Goal: Transaction & Acquisition: Purchase product/service

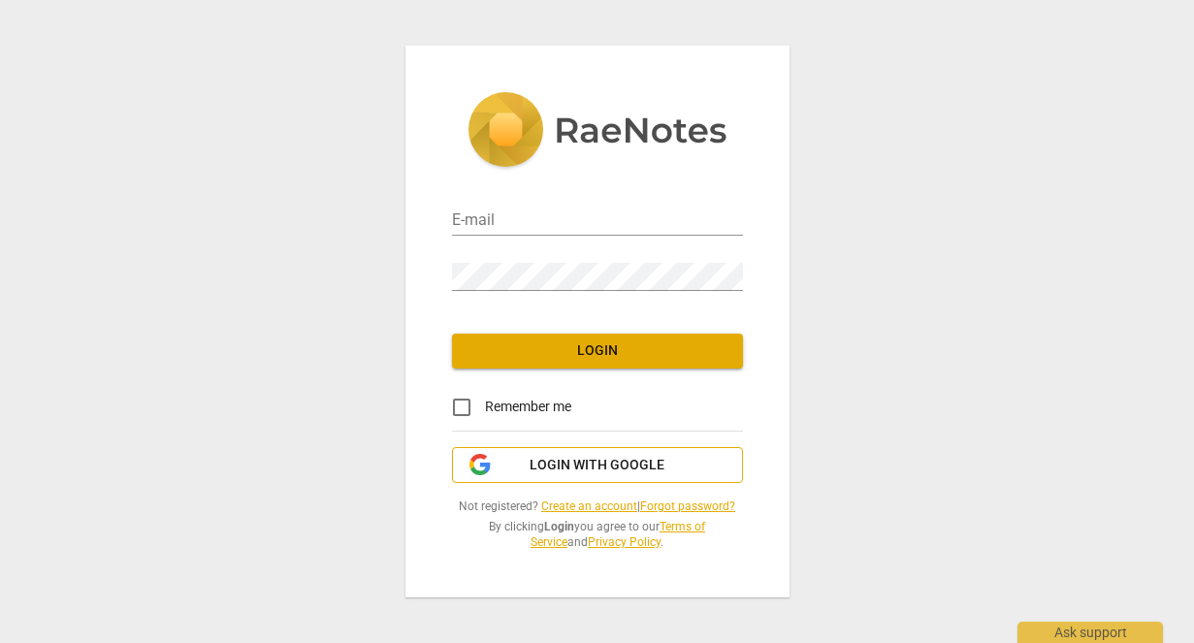
click at [674, 456] on span "Login with Google" at bounding box center [597, 465] width 258 height 19
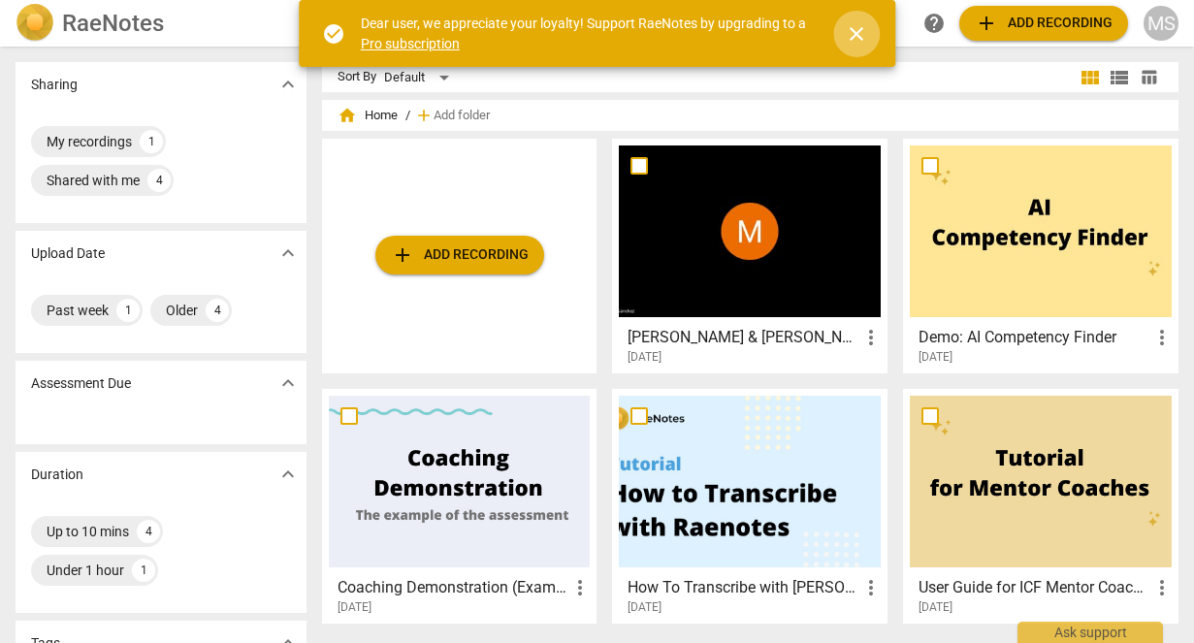
click at [878, 40] on span "close" at bounding box center [856, 33] width 47 height 23
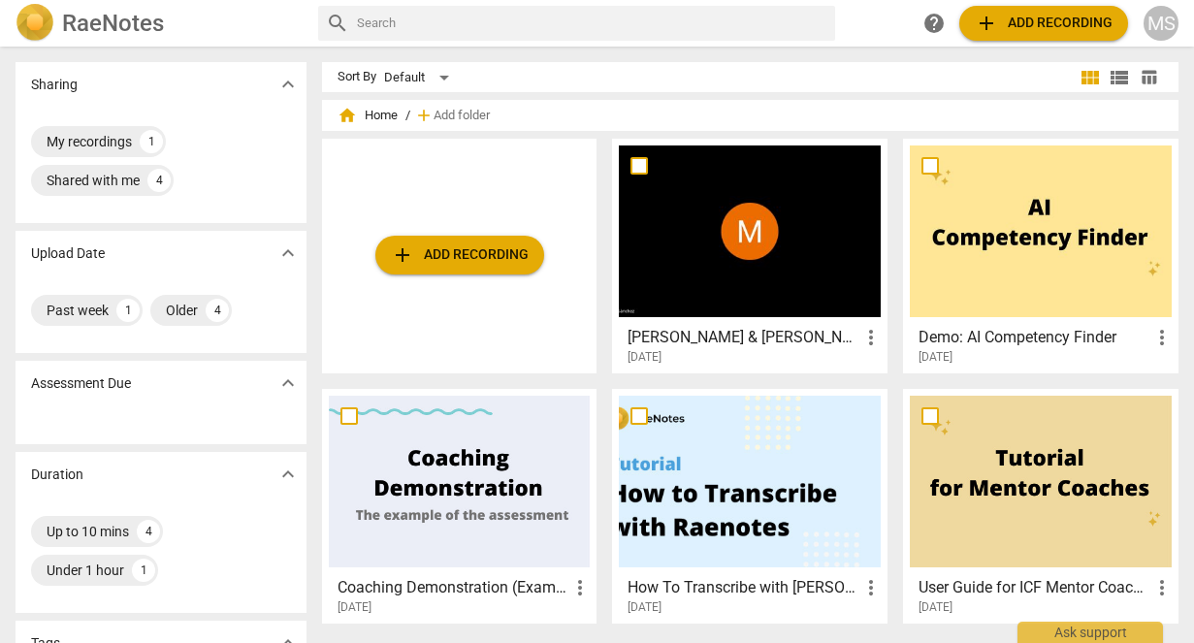
click at [793, 209] on div at bounding box center [750, 231] width 262 height 172
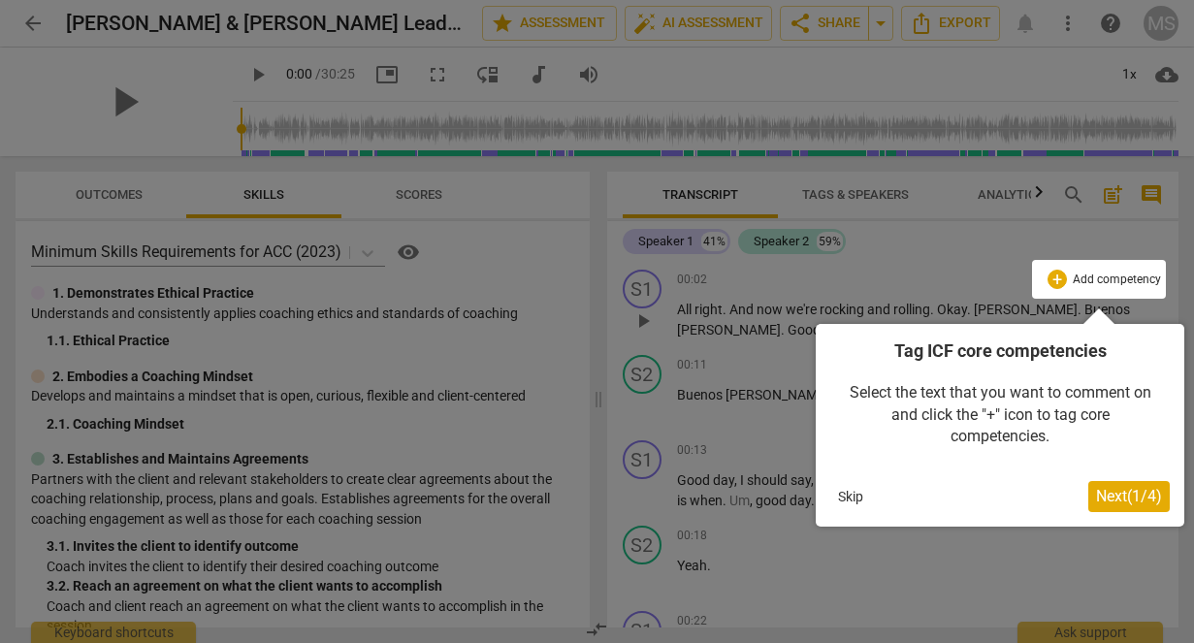
click at [1107, 494] on span "Next ( 1 / 4 )" at bounding box center [1129, 496] width 66 height 18
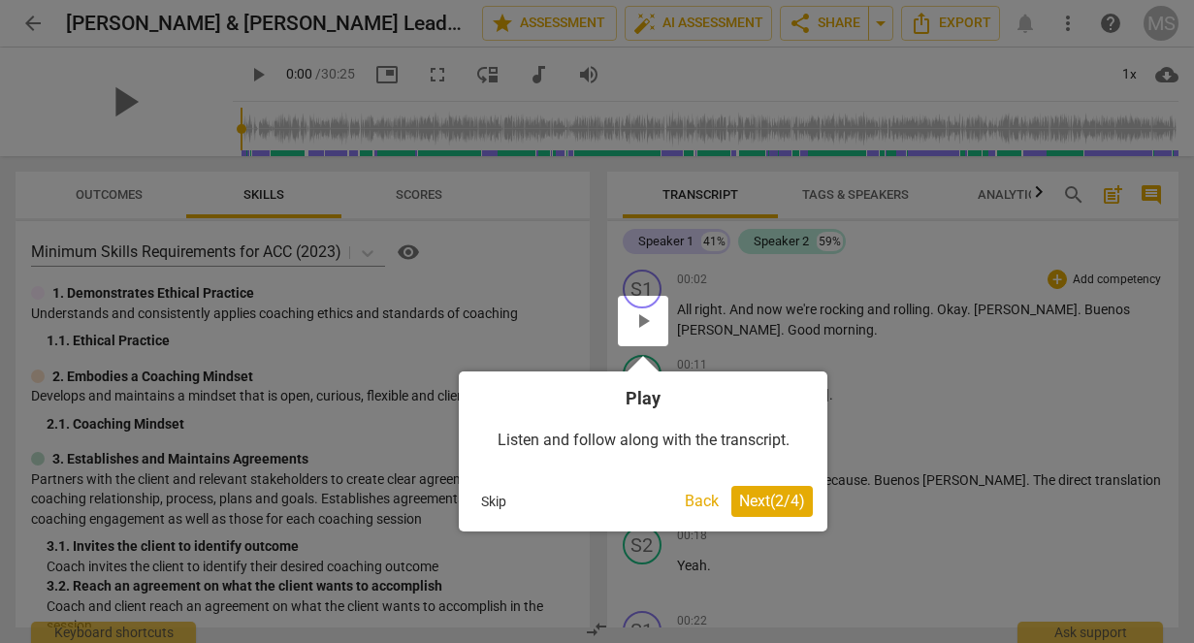
click at [771, 503] on span "Next ( 2 / 4 )" at bounding box center [772, 501] width 66 height 18
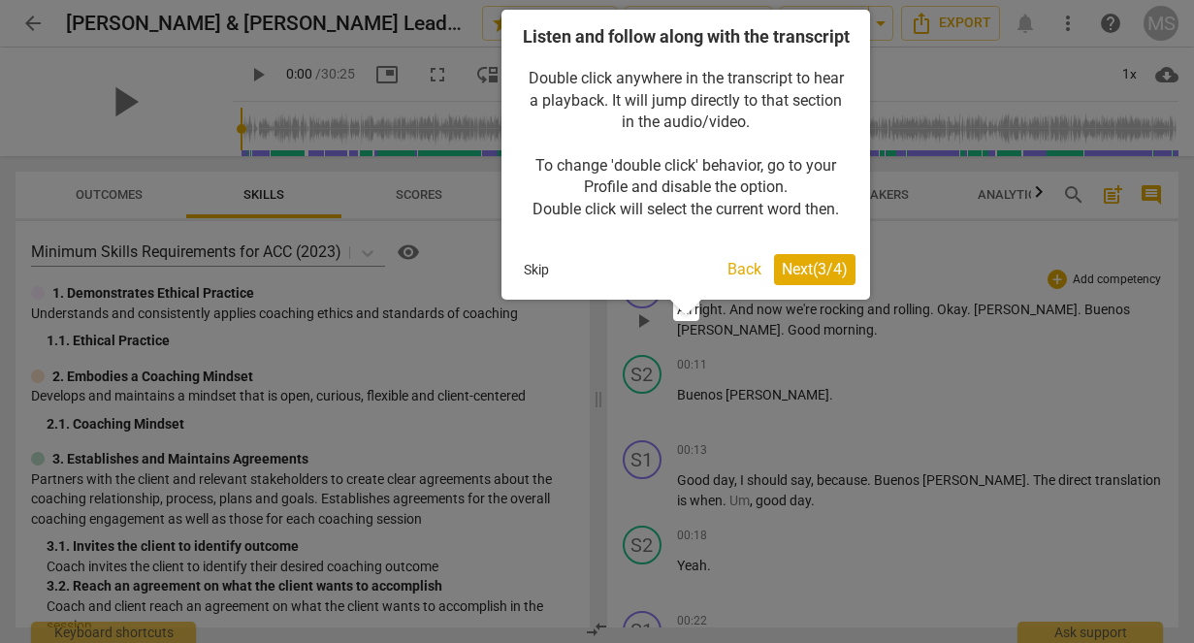
click at [812, 278] on span "Next ( 3 / 4 )" at bounding box center [814, 269] width 66 height 18
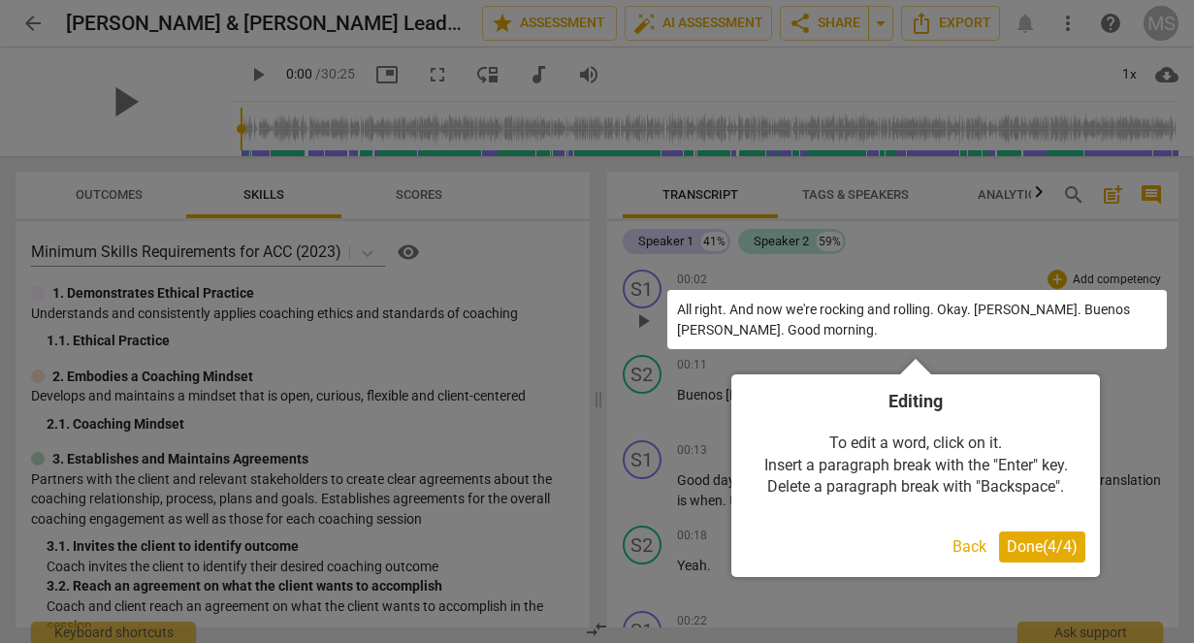
click at [1045, 544] on span "Done ( 4 / 4 )" at bounding box center [1041, 546] width 71 height 18
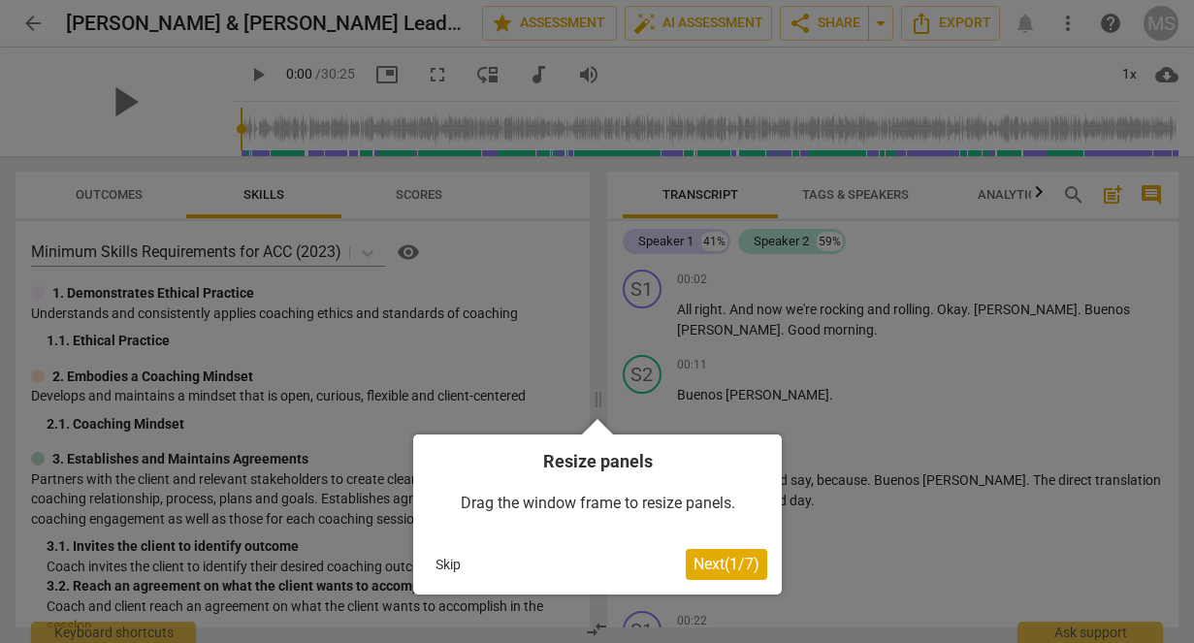
click at [739, 568] on span "Next ( 1 / 7 )" at bounding box center [726, 564] width 66 height 18
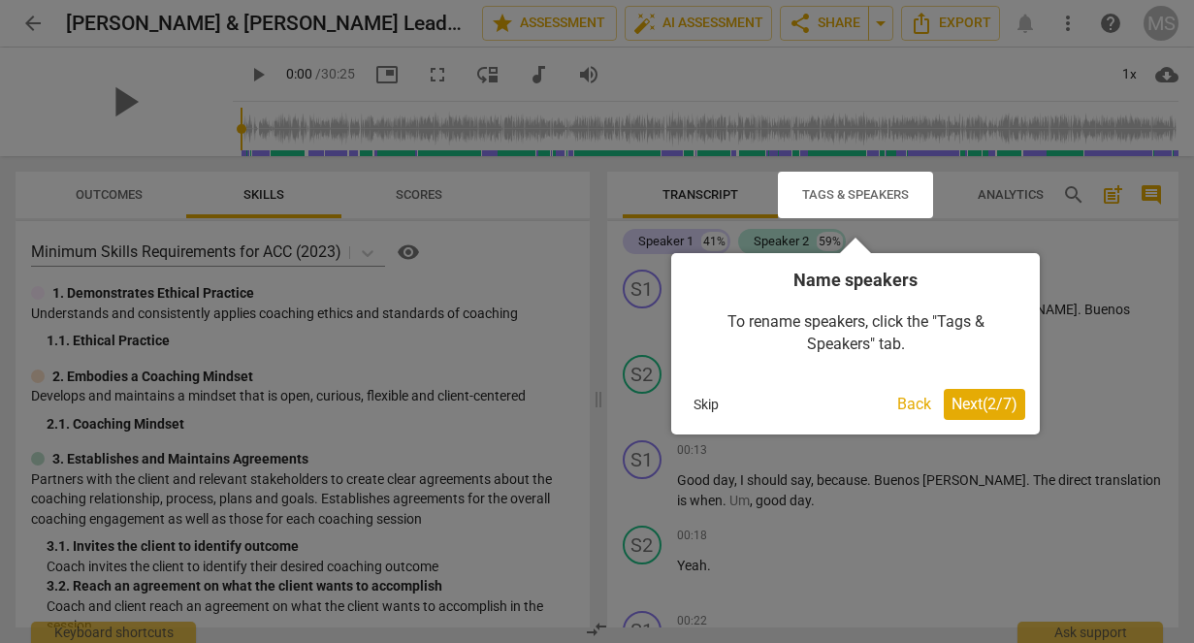
click at [991, 414] on button "Next ( 2 / 7 )" at bounding box center [983, 404] width 81 height 31
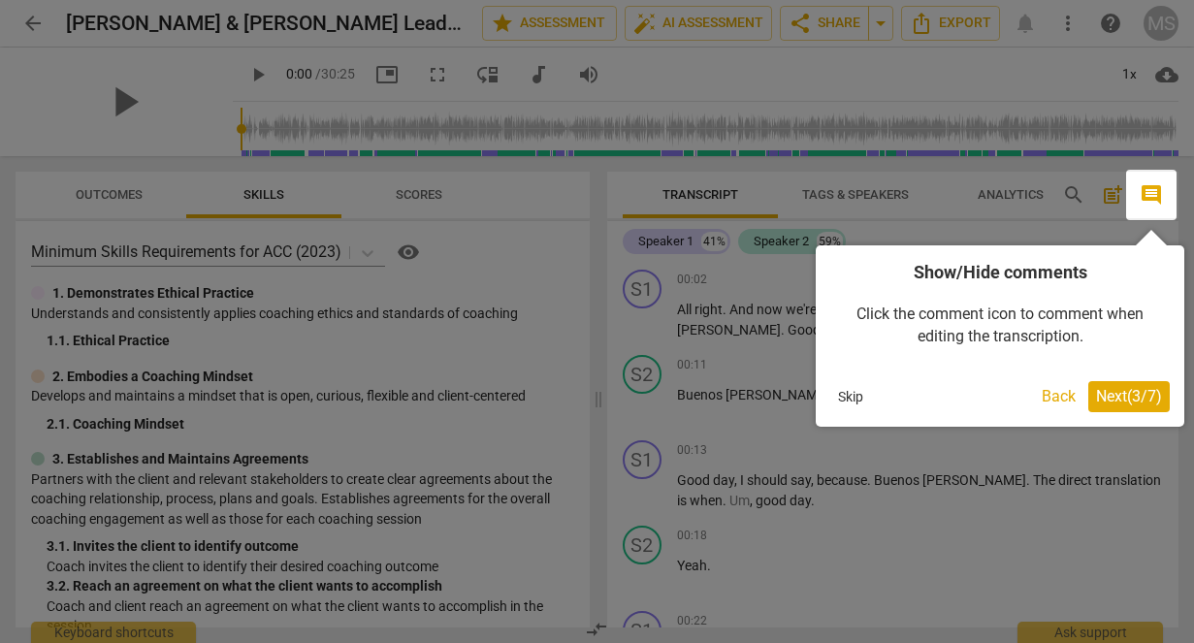
click at [1146, 404] on span "Next ( 3 / 7 )" at bounding box center [1129, 396] width 66 height 18
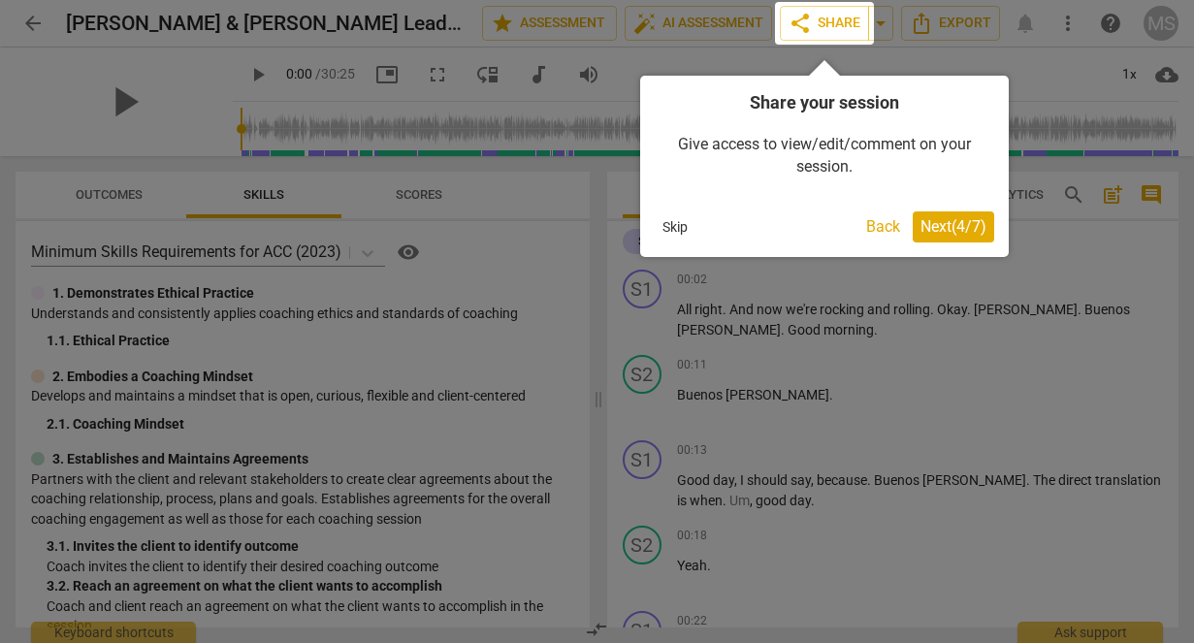
click at [960, 231] on span "Next ( 4 / 7 )" at bounding box center [953, 226] width 66 height 18
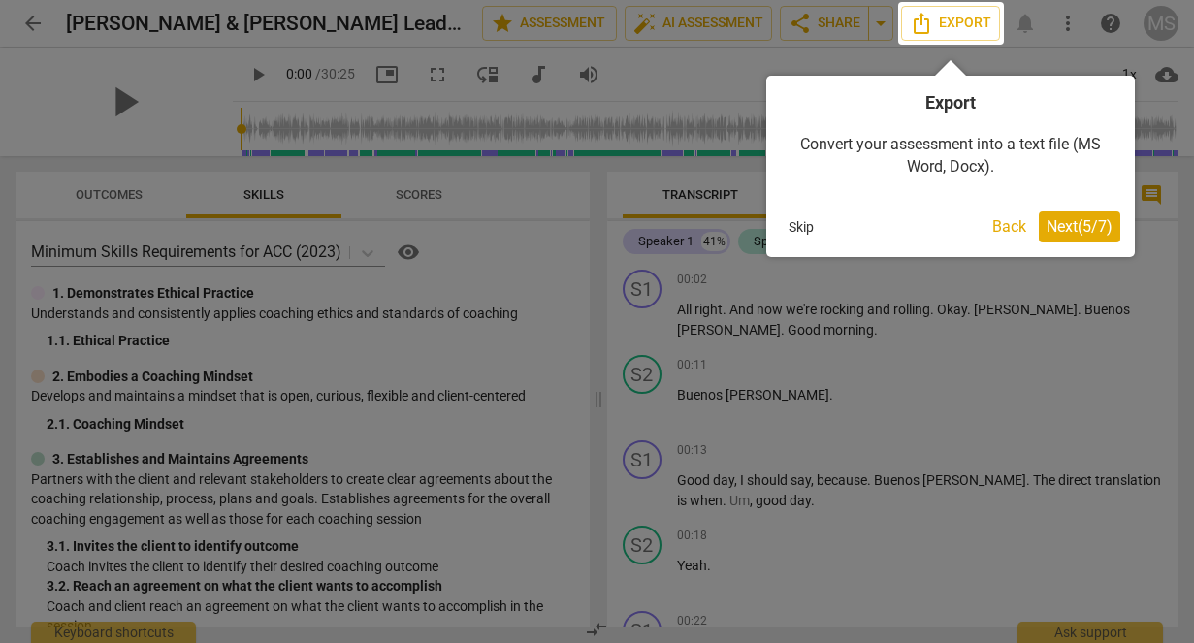
click at [1091, 232] on span "Next ( 5 / 7 )" at bounding box center [1079, 226] width 66 height 18
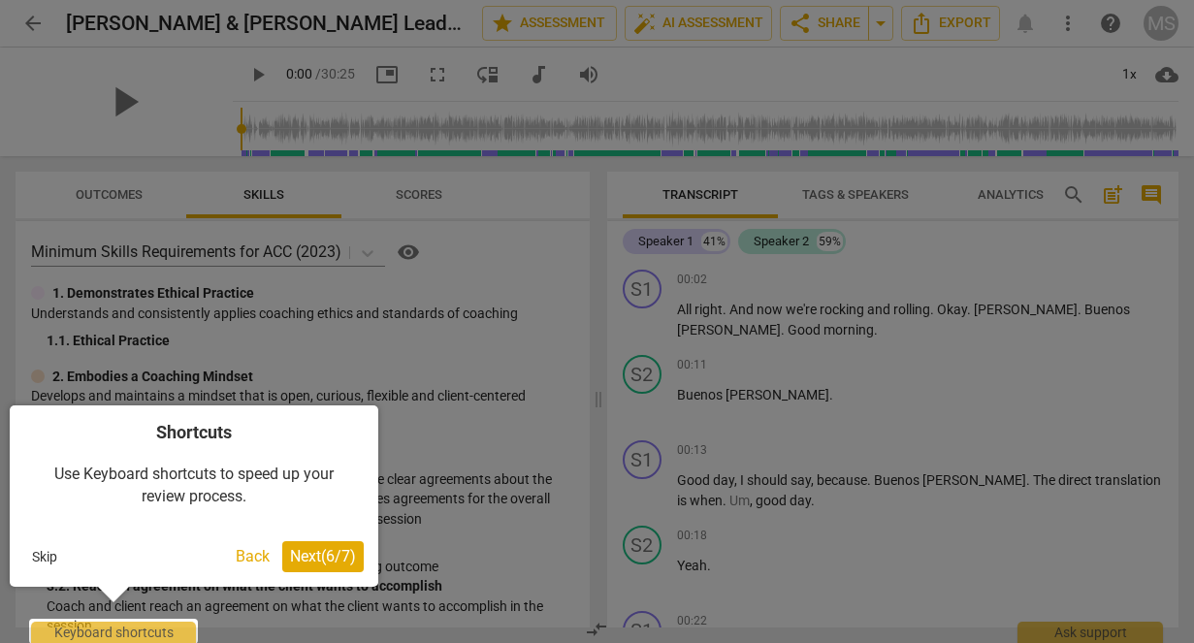
click at [335, 557] on span "Next ( 6 / 7 )" at bounding box center [323, 556] width 66 height 18
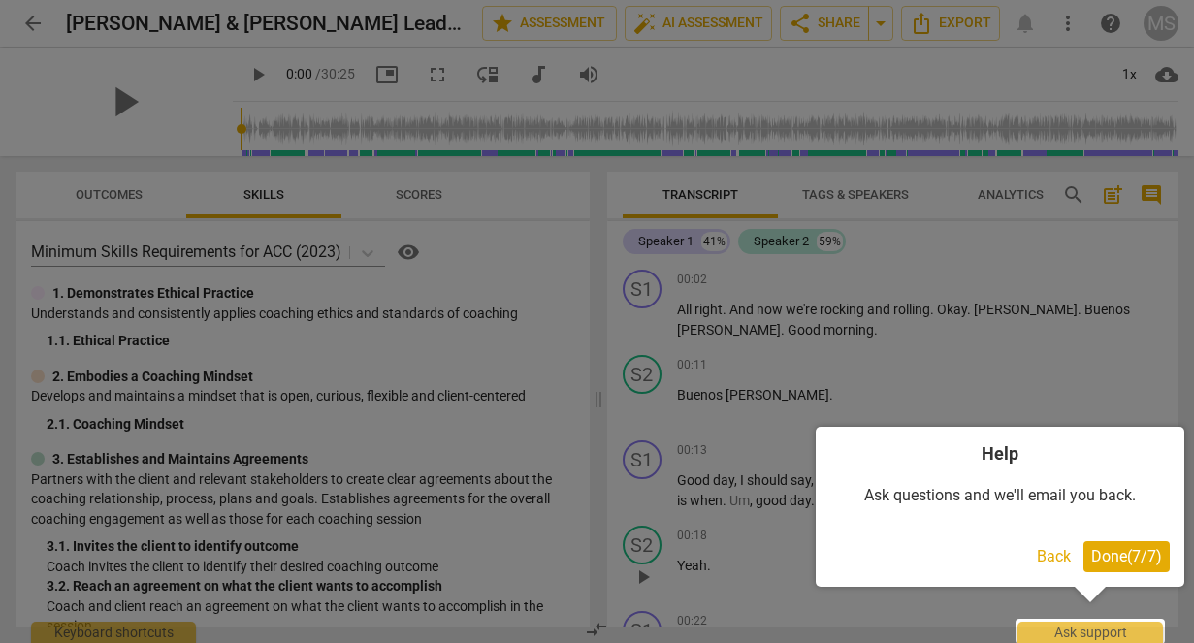
click at [1130, 567] on button "Done ( 7 / 7 )" at bounding box center [1126, 556] width 86 height 31
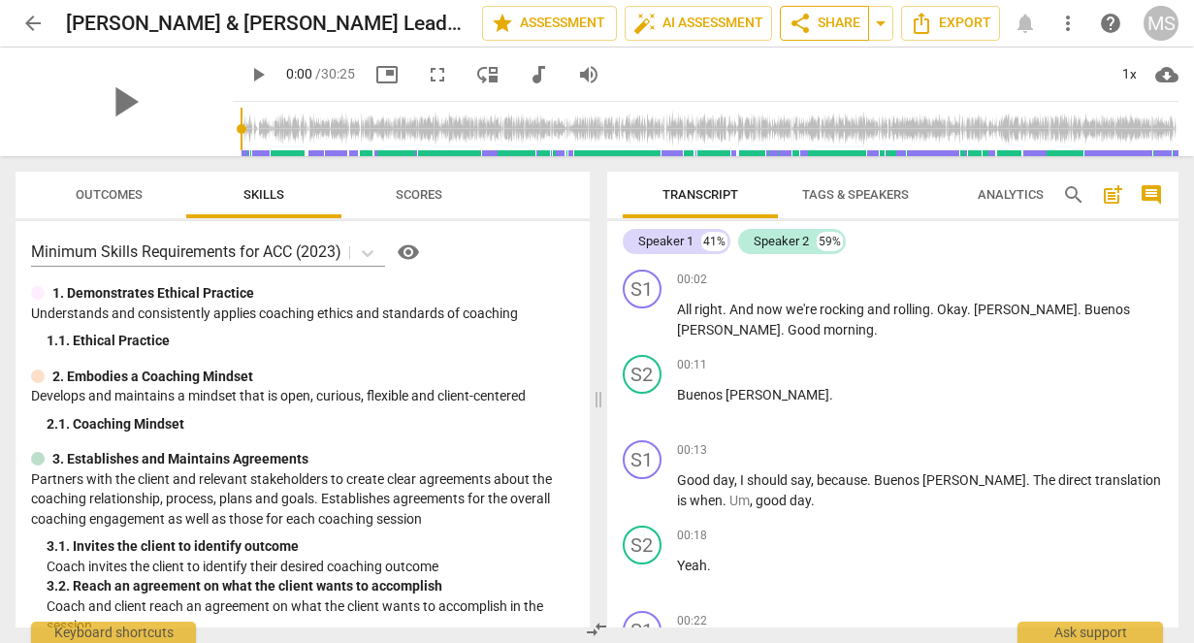
click at [830, 31] on span "share Share" at bounding box center [824, 23] width 72 height 23
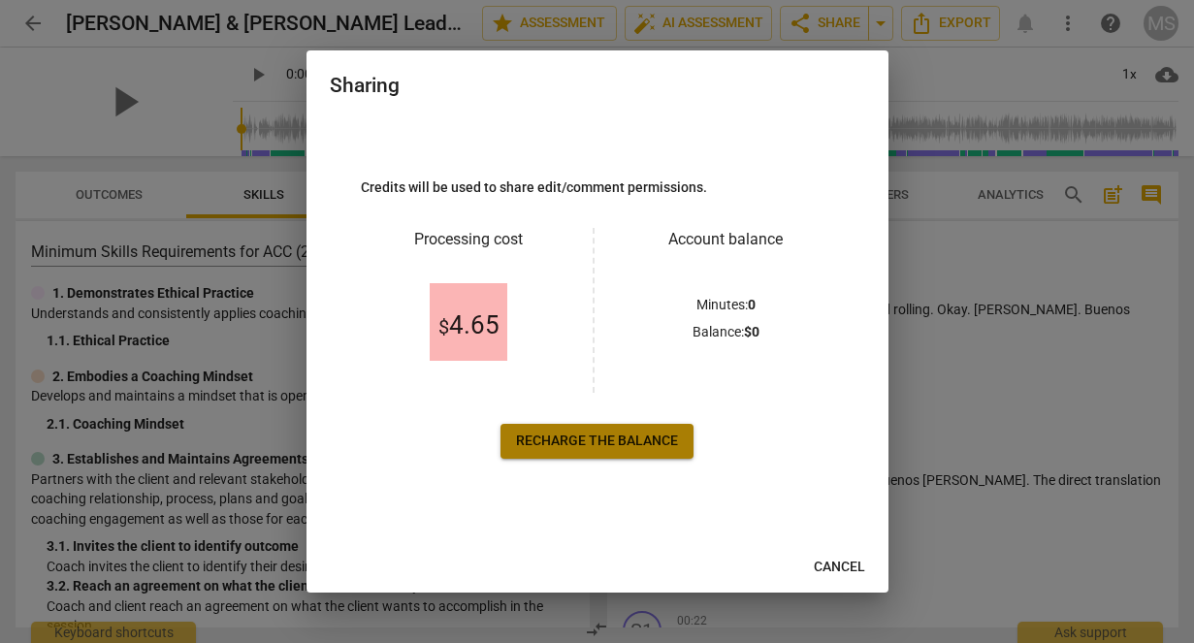
click at [624, 441] on span "Recharge the balance" at bounding box center [597, 440] width 162 height 19
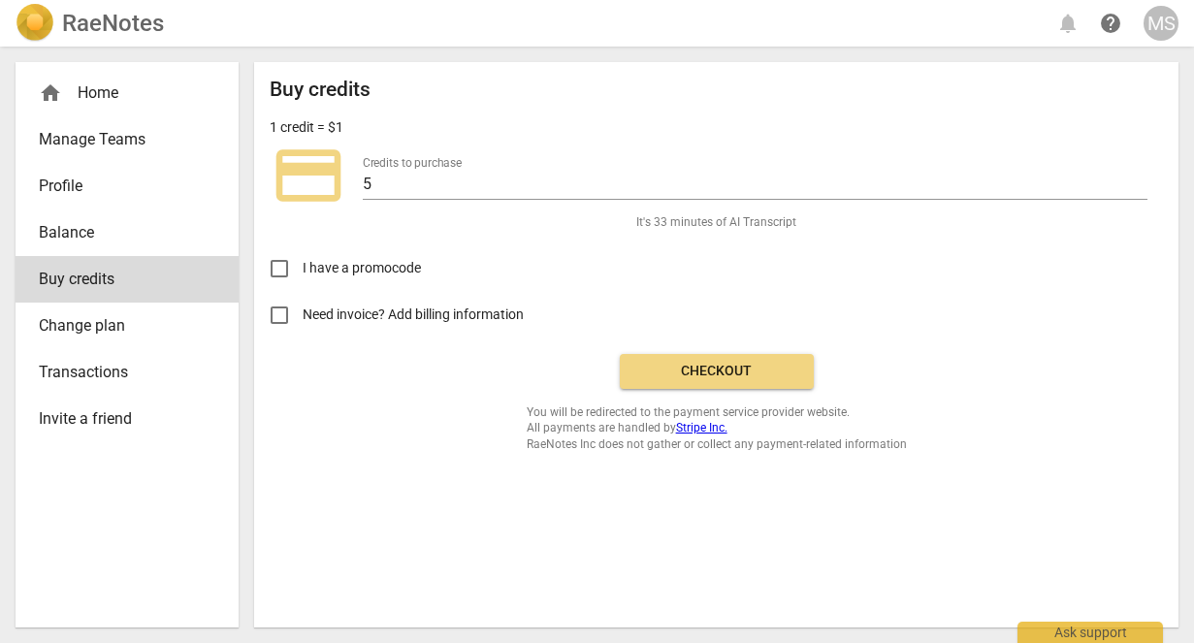
click at [330, 318] on span "Need invoice? Add billing information" at bounding box center [414, 314] width 224 height 20
click at [302, 318] on input "Need invoice? Add billing information" at bounding box center [279, 315] width 47 height 47
checkbox input "true"
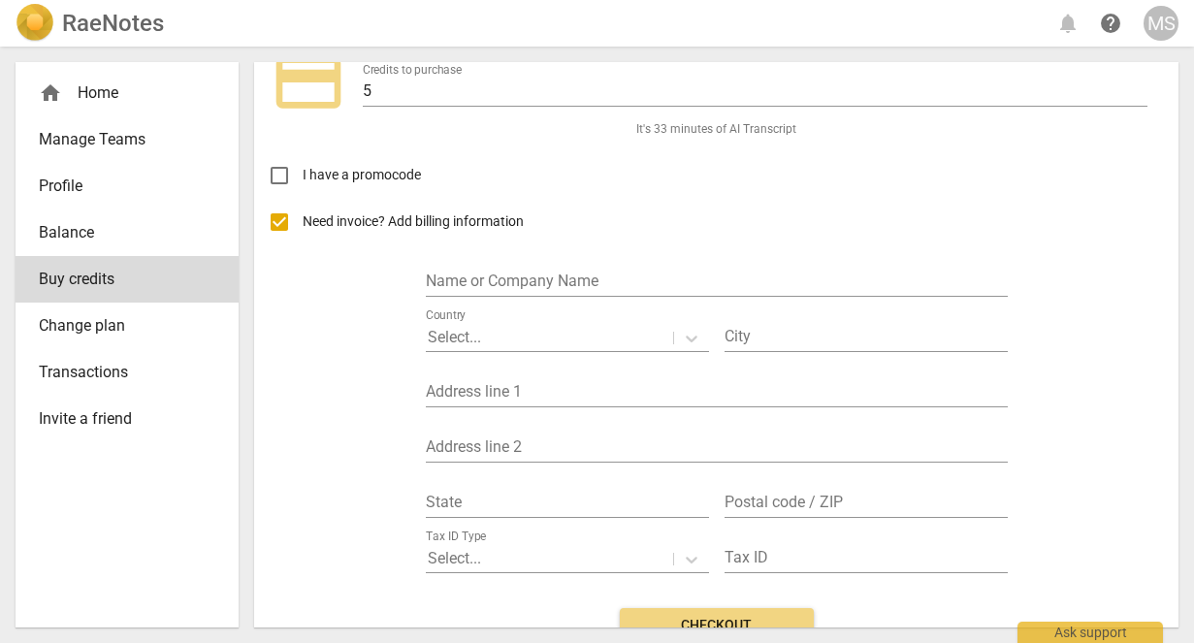
scroll to position [111, 0]
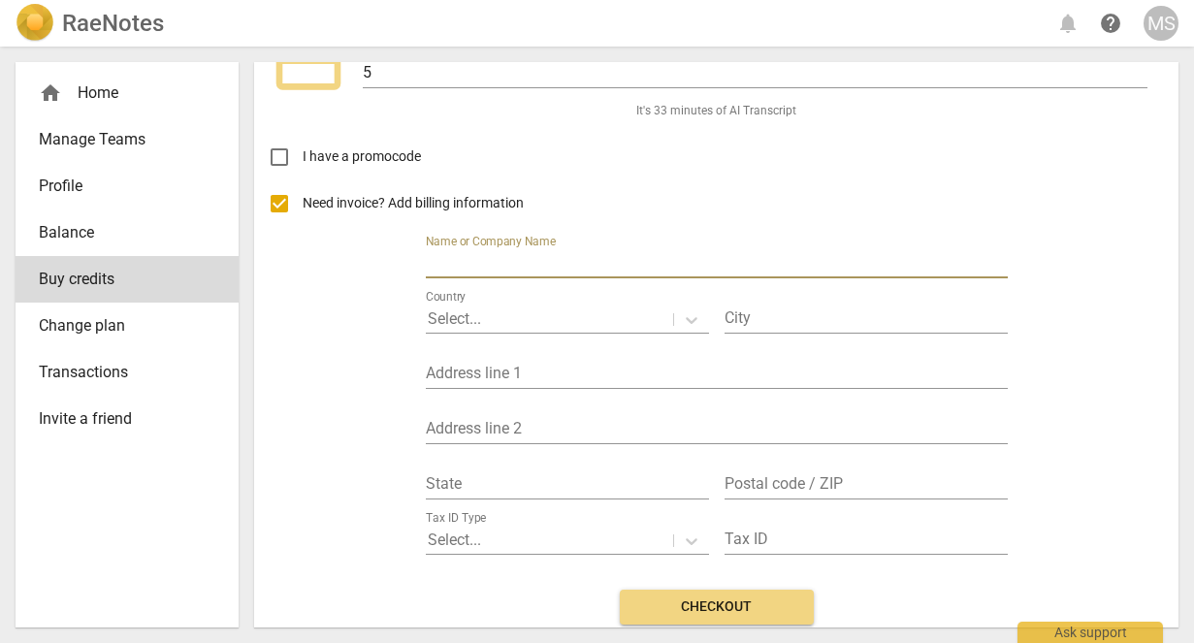
click at [602, 271] on input "text" at bounding box center [717, 264] width 582 height 28
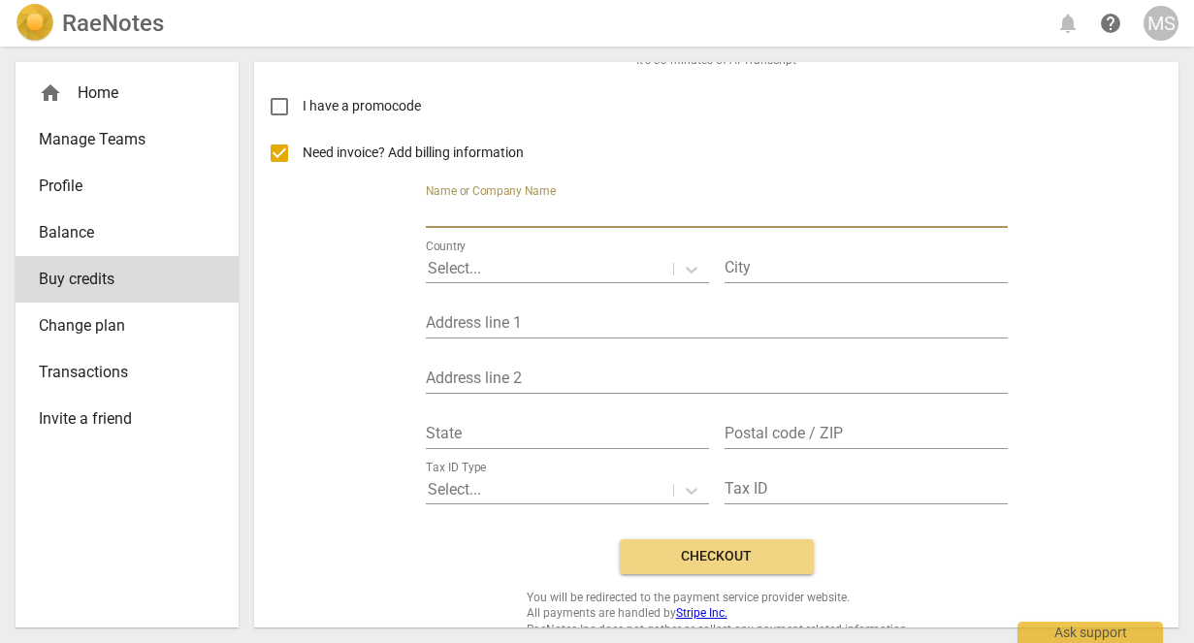
scroll to position [187, 0]
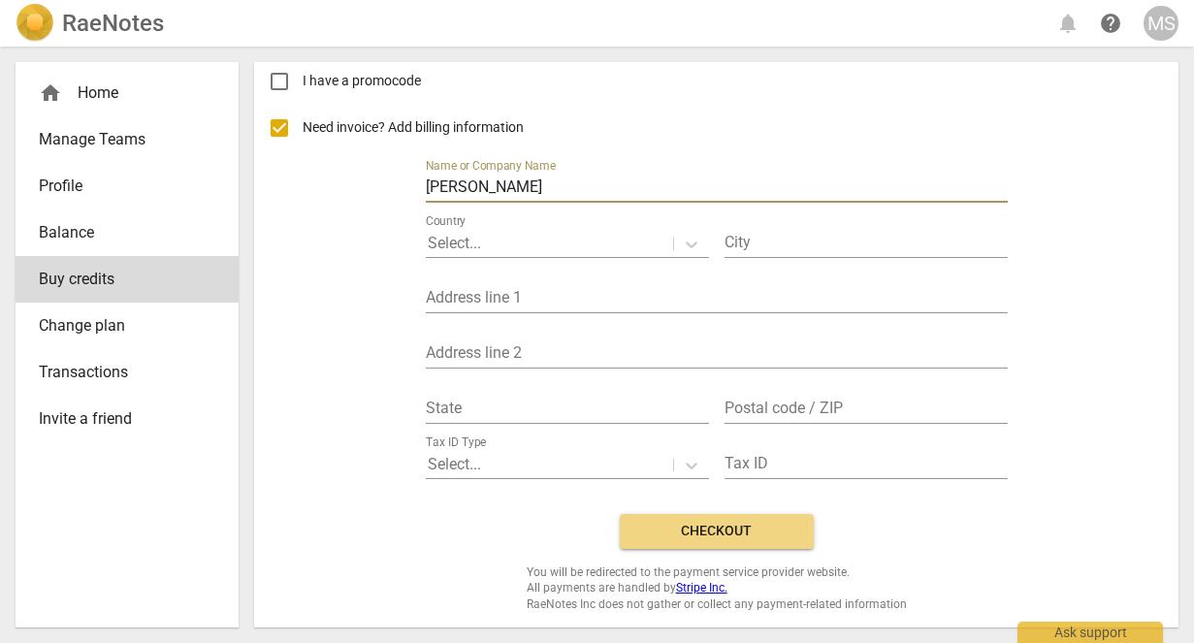
type input "[PERSON_NAME]"
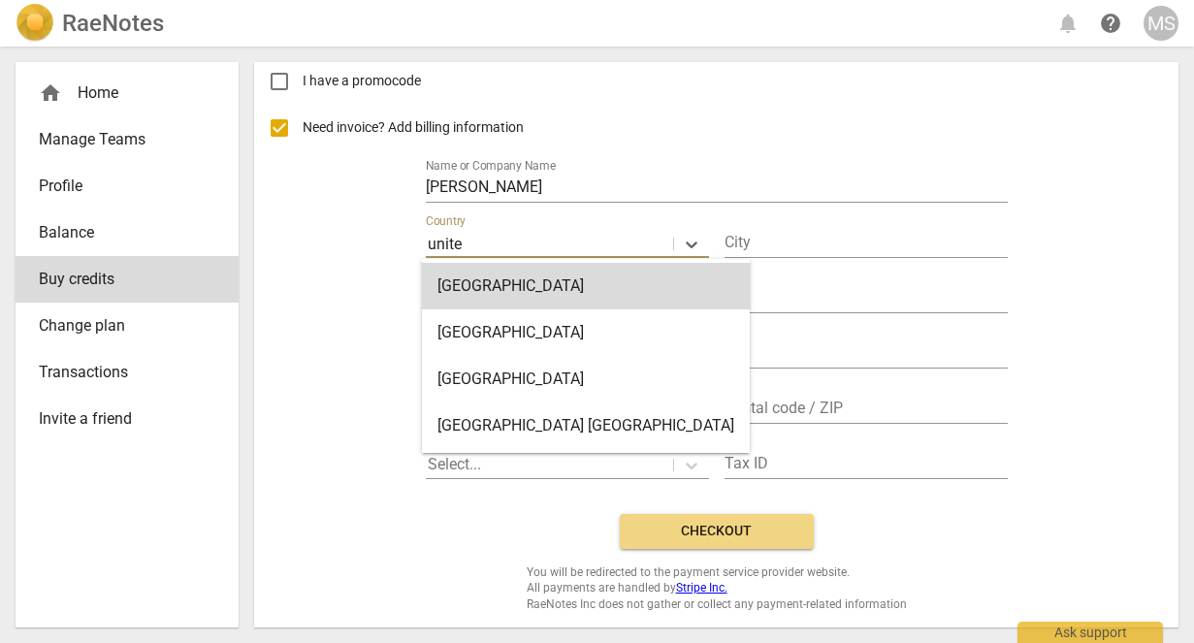
type input "united"
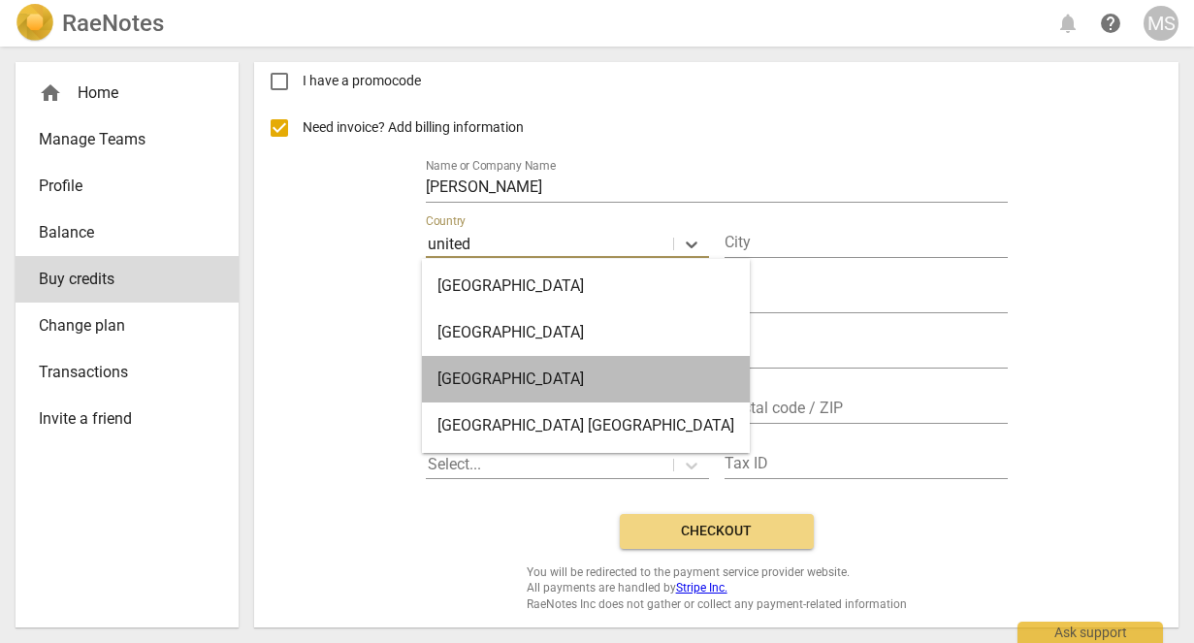
click at [640, 398] on div "United States" at bounding box center [586, 379] width 328 height 47
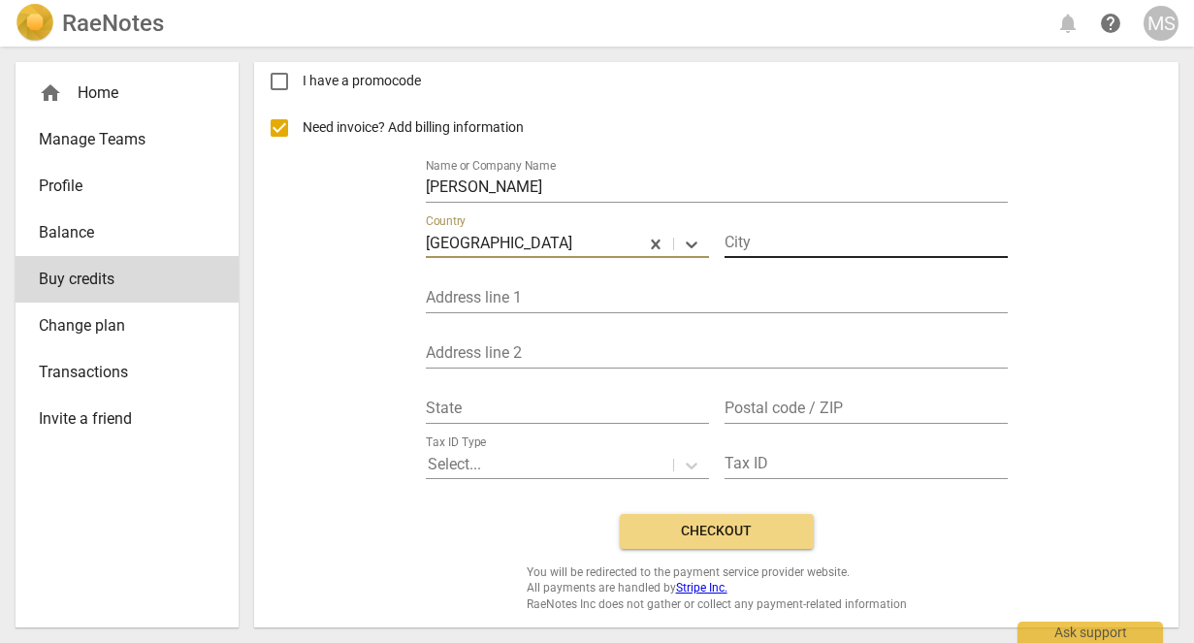
click at [811, 234] on input "text" at bounding box center [865, 244] width 283 height 28
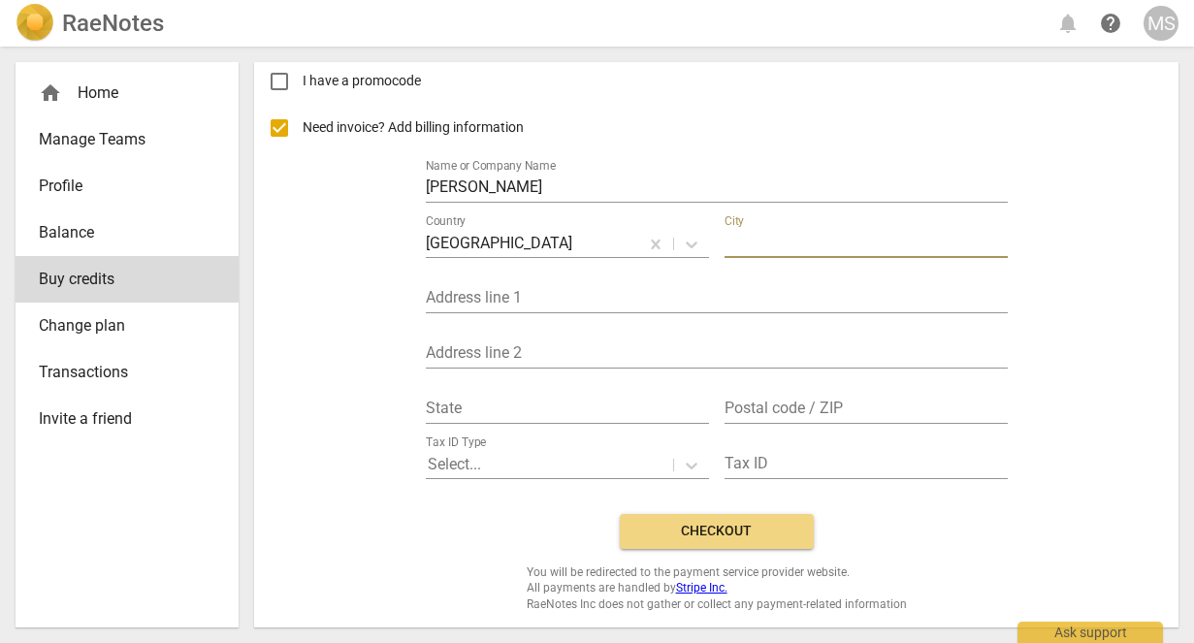
type input "Dodge City"
type input "11546 Plum Rd"
type input "KS"
type input "67801"
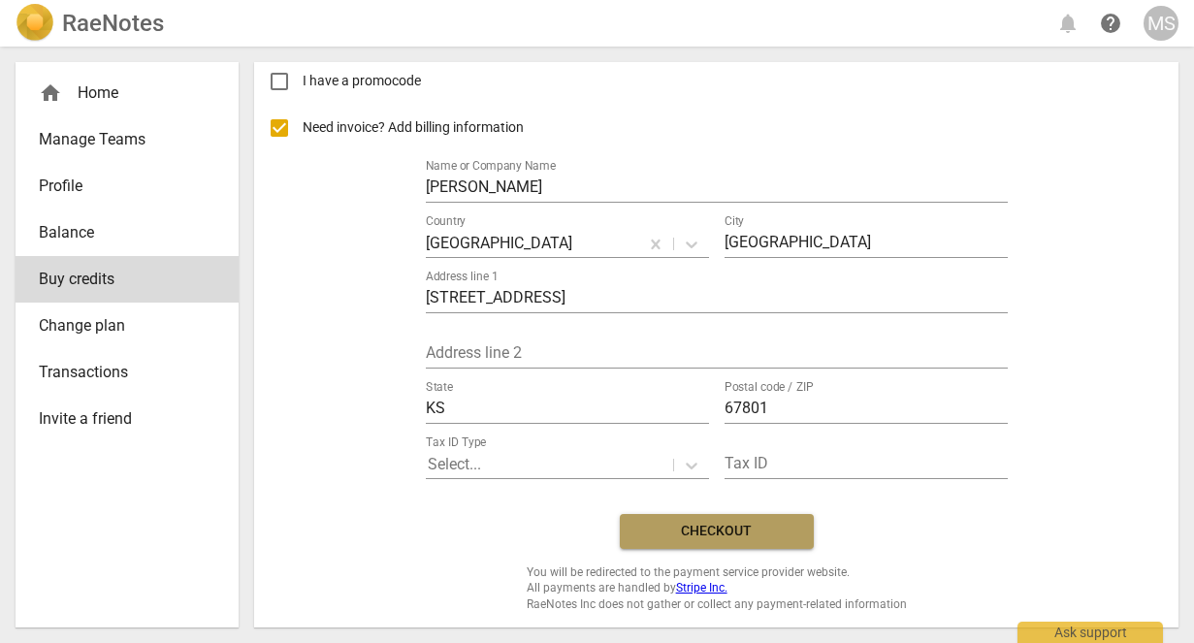
click at [719, 533] on span "Checkout" at bounding box center [716, 531] width 163 height 19
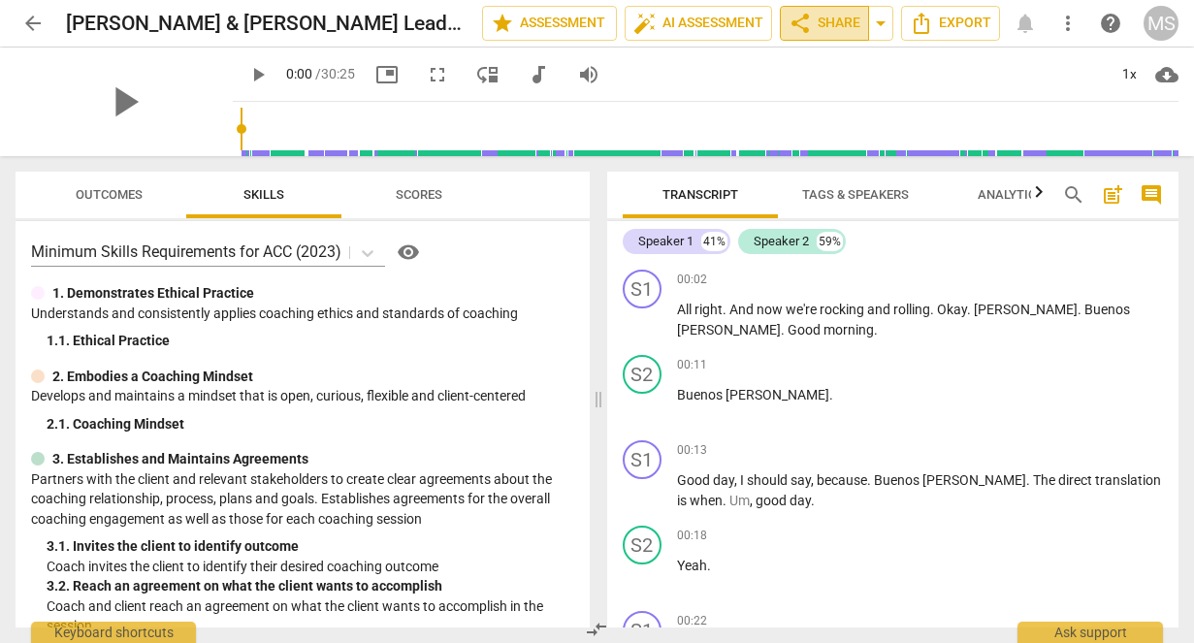
click at [820, 28] on span "share Share" at bounding box center [824, 23] width 72 height 23
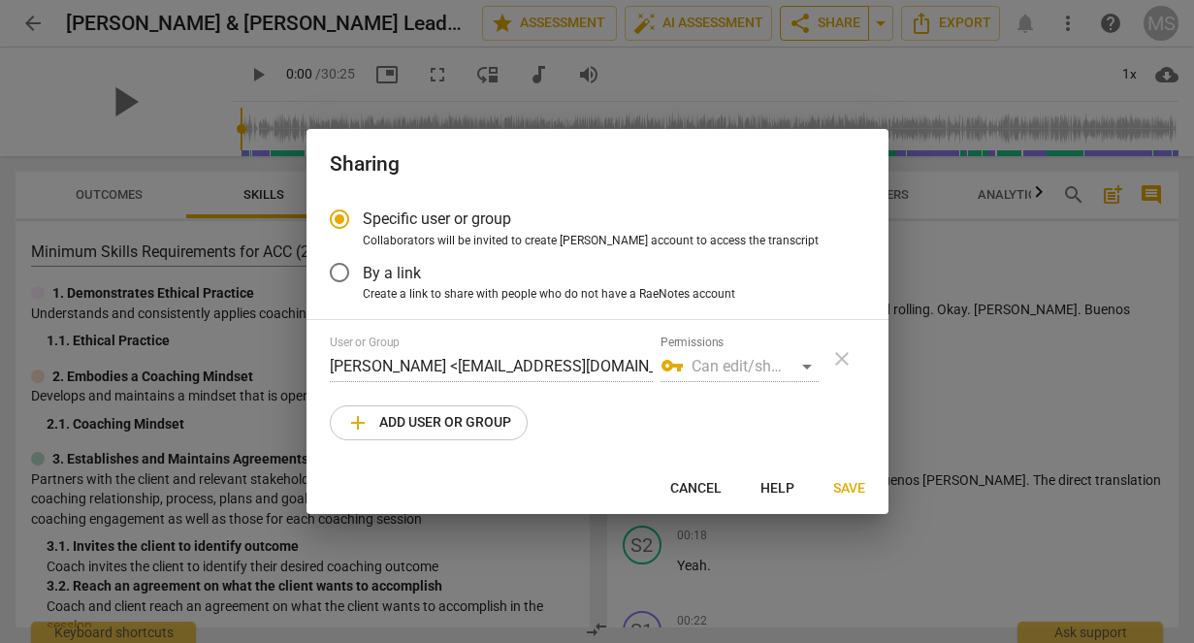
radio input "false"
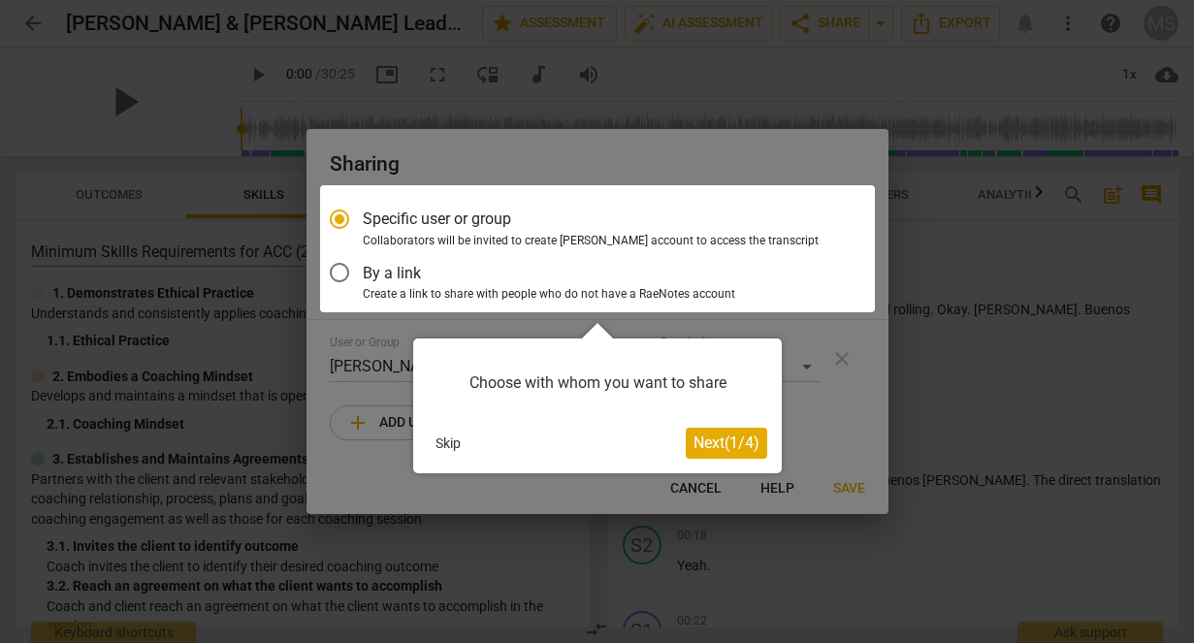
click at [729, 442] on span "Next ( 1 / 4 )" at bounding box center [726, 442] width 66 height 18
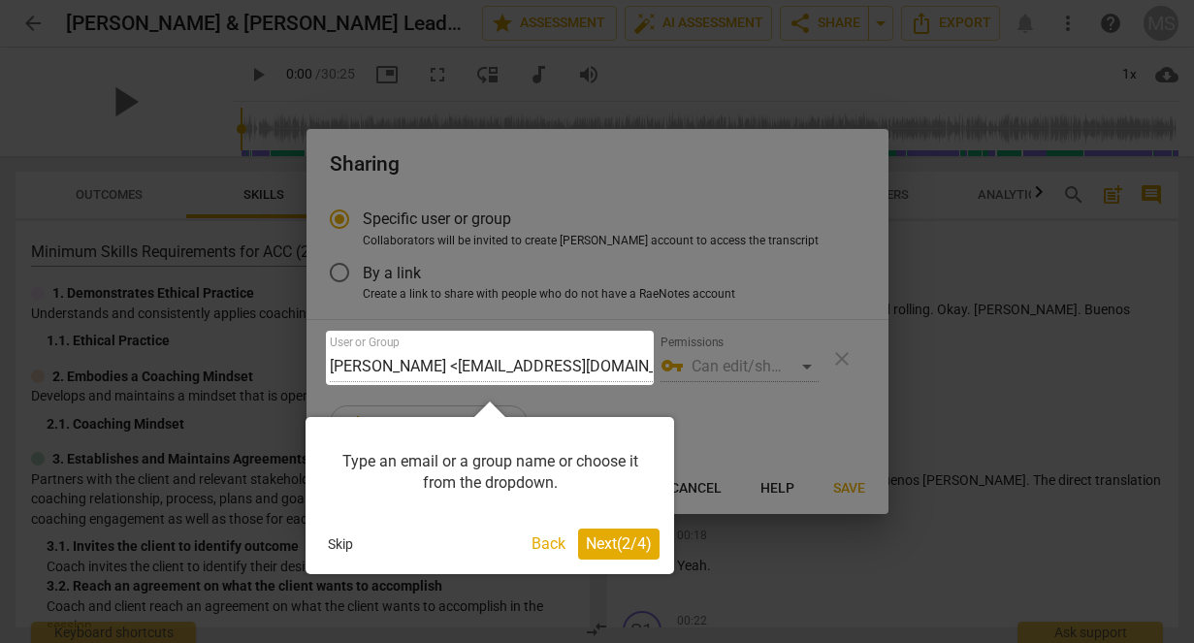
click at [602, 540] on span "Next ( 2 / 4 )" at bounding box center [619, 543] width 66 height 18
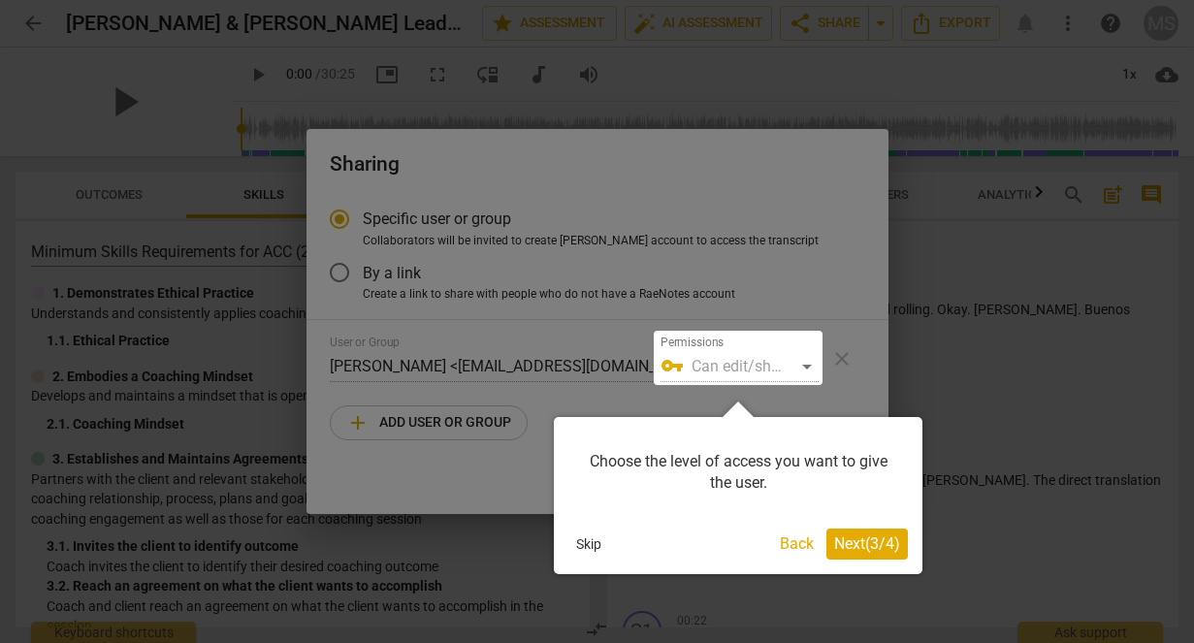
click at [873, 551] on span "Next ( 3 / 4 )" at bounding box center [867, 543] width 66 height 18
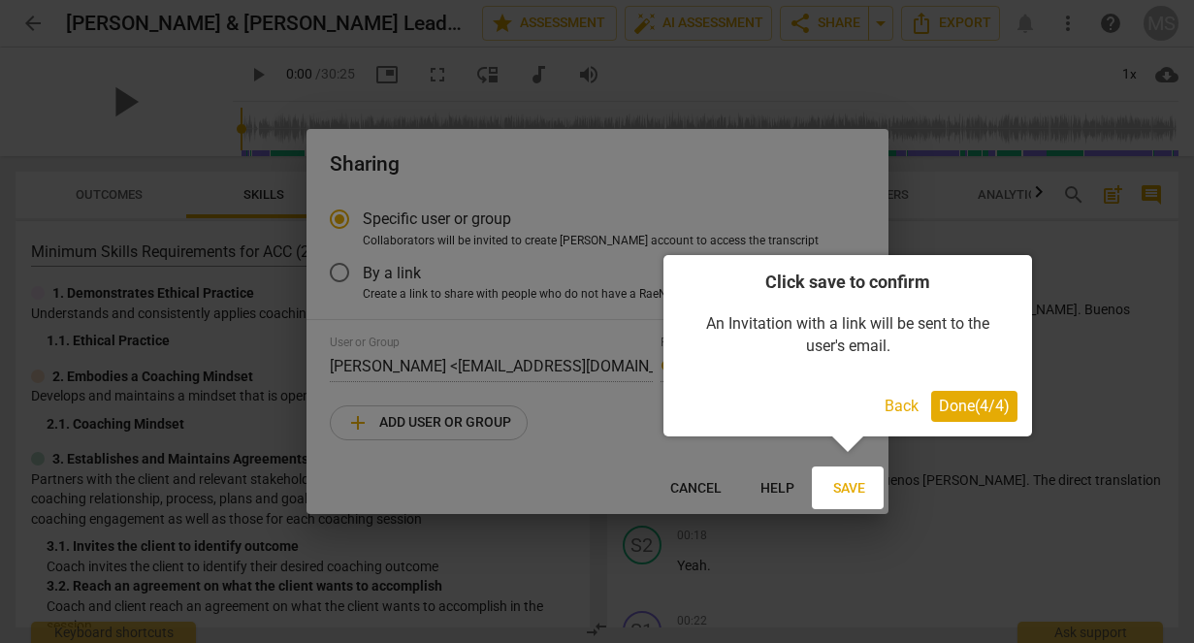
click at [954, 408] on span "Done ( 4 / 4 )" at bounding box center [974, 406] width 71 height 18
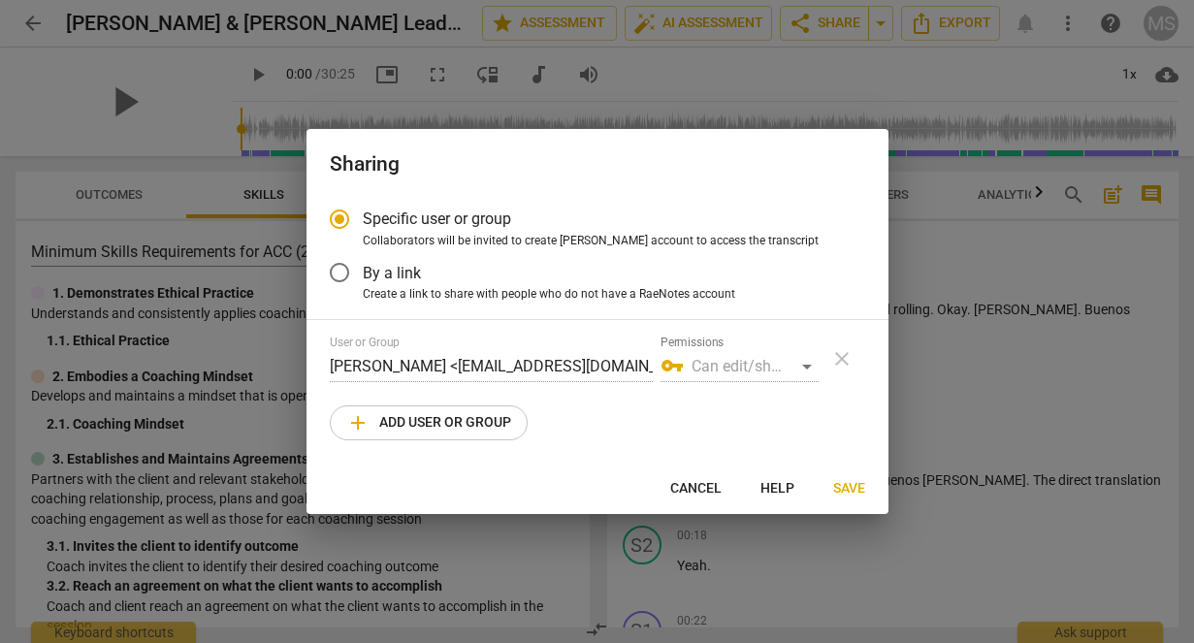
click at [757, 379] on div "vpn_key Can edit/share" at bounding box center [739, 366] width 158 height 31
click at [786, 361] on div "vpn_key Can edit/share" at bounding box center [739, 366] width 158 height 31
click at [800, 364] on div "vpn_key Can edit/share" at bounding box center [739, 366] width 158 height 31
click at [802, 370] on div "vpn_key Can edit/share" at bounding box center [739, 366] width 158 height 31
click at [559, 388] on div "User or Group [PERSON_NAME] <[EMAIL_ADDRESS][DOMAIN_NAME]> Permissions vpn_key …" at bounding box center [597, 387] width 535 height 105
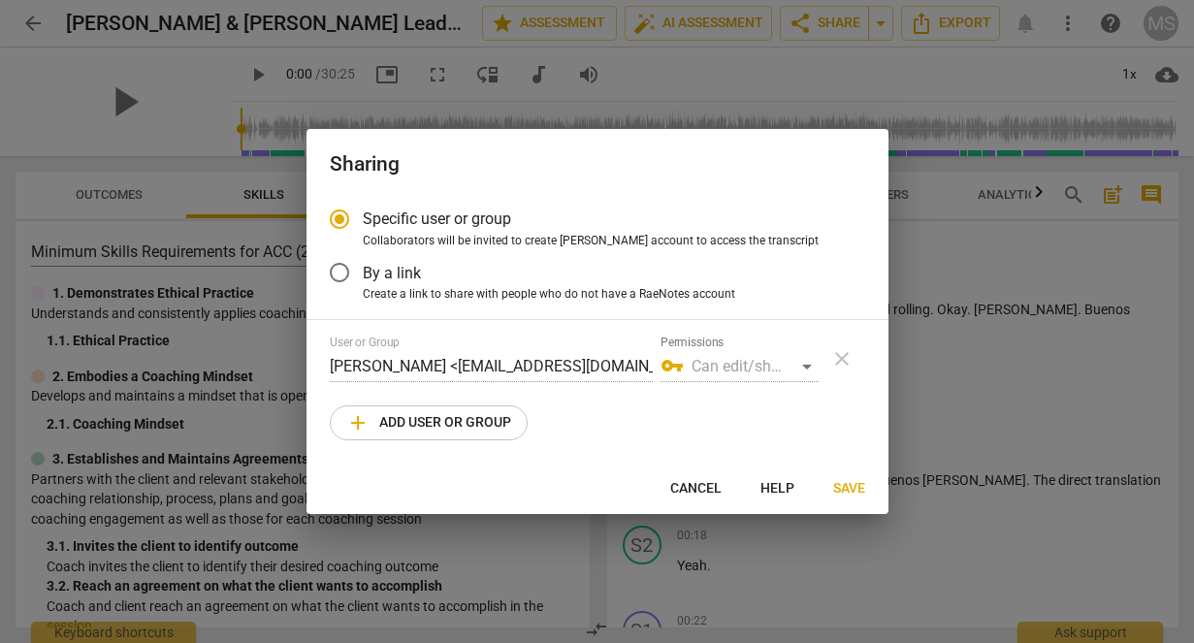
click at [380, 280] on span "By a link" at bounding box center [392, 273] width 58 height 22
click at [363, 280] on input "By a link" at bounding box center [339, 272] width 47 height 47
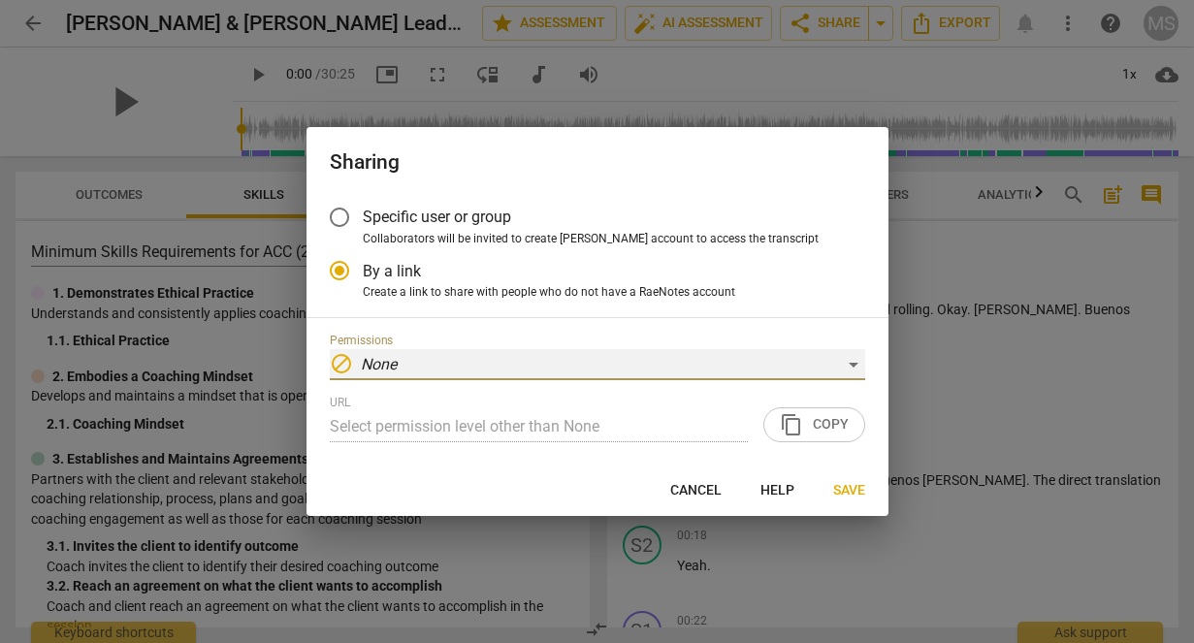
click at [448, 362] on div "block None" at bounding box center [597, 364] width 535 height 31
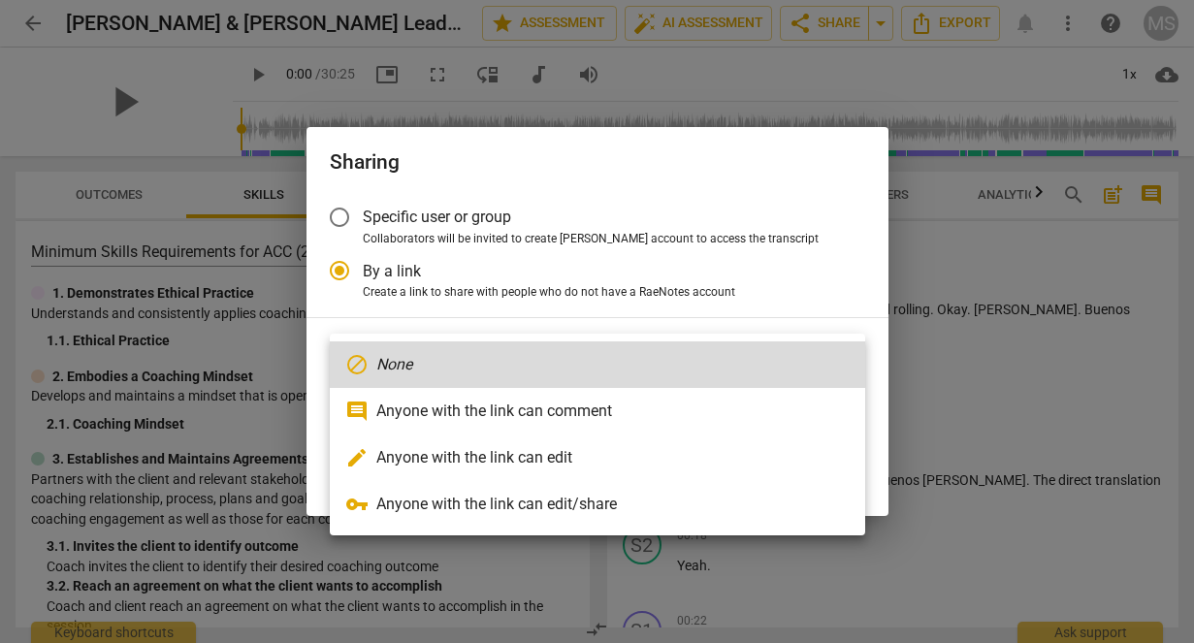
click at [503, 501] on li "vpn_key Anyone with the link can edit/share" at bounding box center [597, 504] width 535 height 47
radio input "false"
type input "[URL][DOMAIN_NAME]"
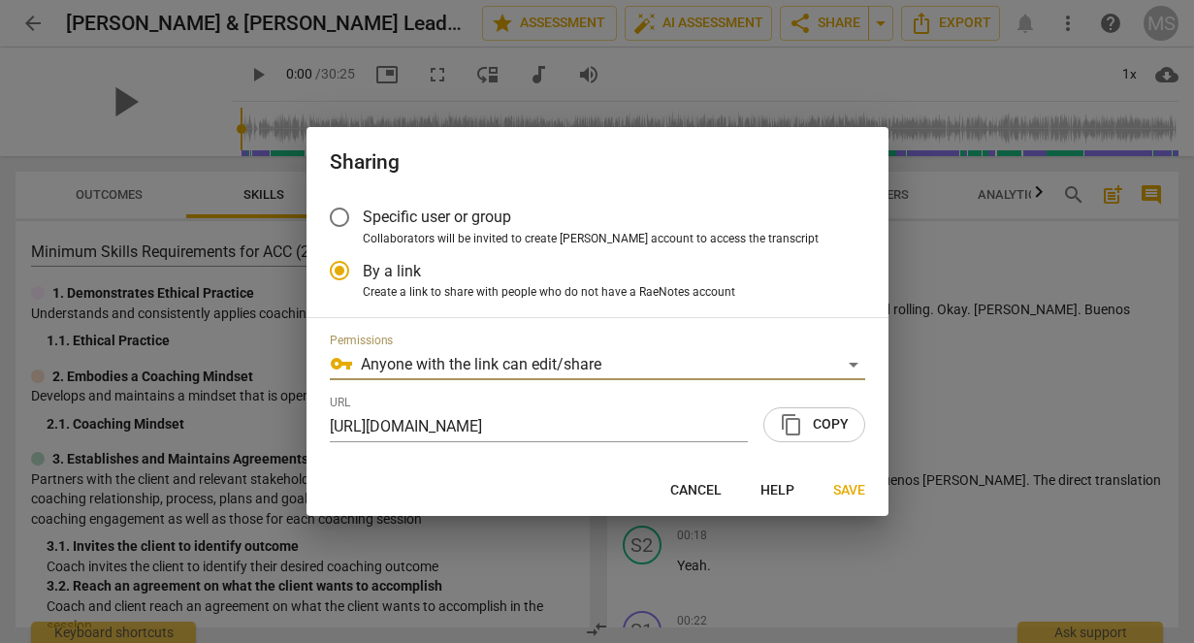
click at [842, 422] on span "content_copy Copy" at bounding box center [814, 424] width 69 height 23
click at [849, 488] on span "Save" at bounding box center [849, 490] width 32 height 19
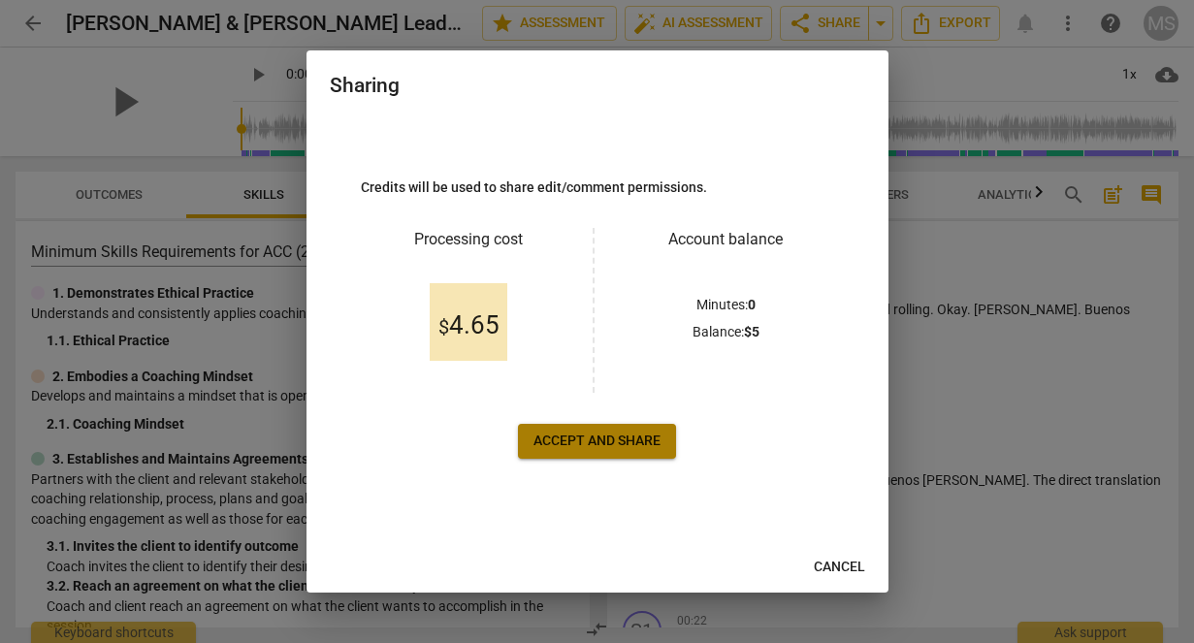
click at [640, 438] on span "Accept and share" at bounding box center [596, 440] width 127 height 19
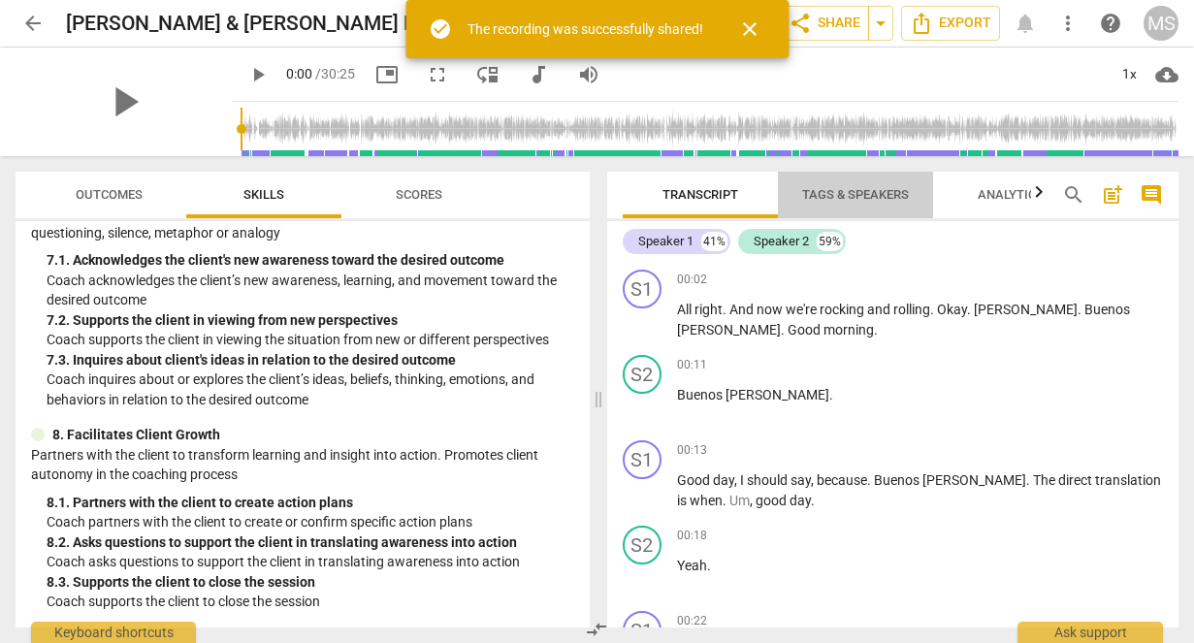
click at [850, 195] on span "Tags & Speakers" at bounding box center [855, 194] width 107 height 15
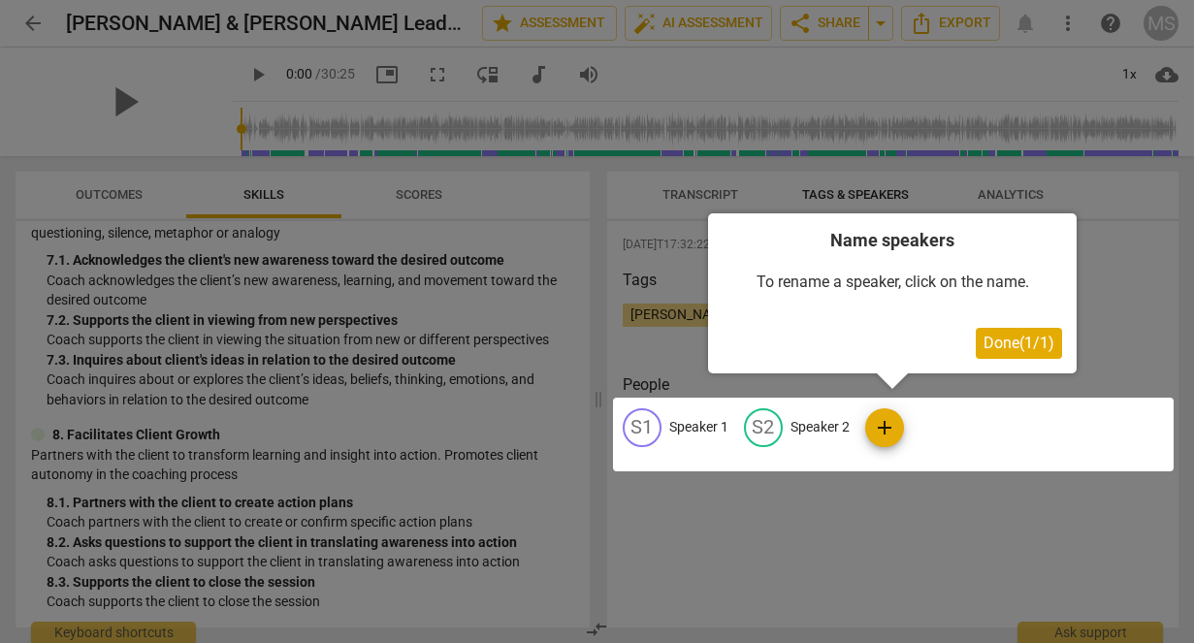
click at [1007, 344] on span "Done ( 1 / 1 )" at bounding box center [1018, 343] width 71 height 18
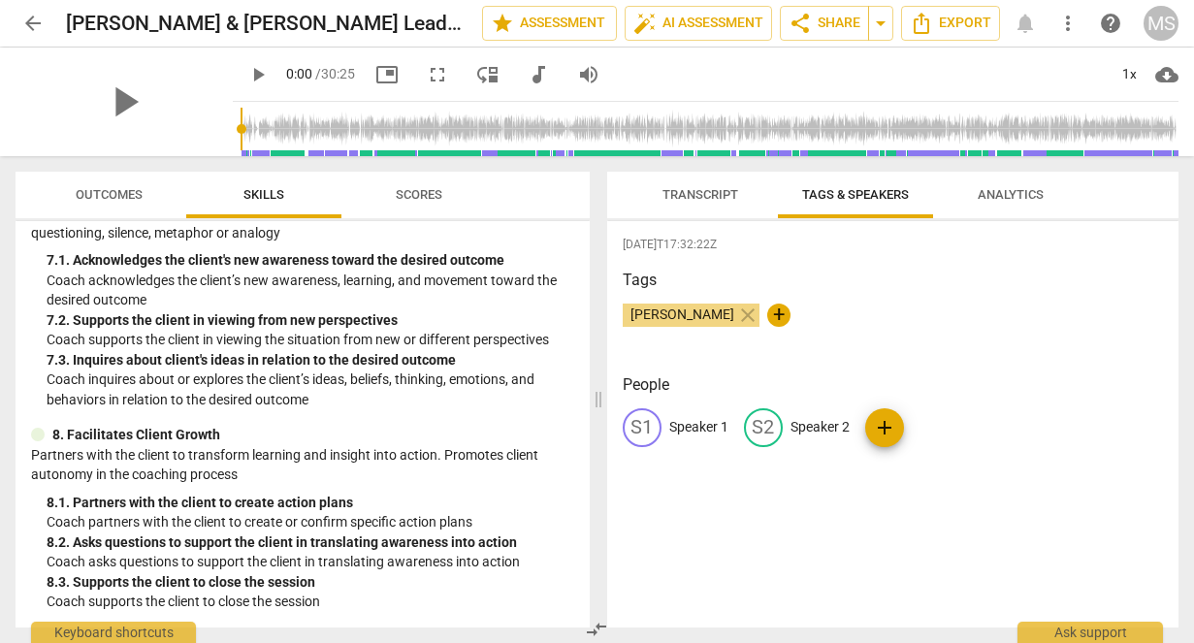
click at [699, 420] on p "Speaker 1" at bounding box center [698, 427] width 59 height 20
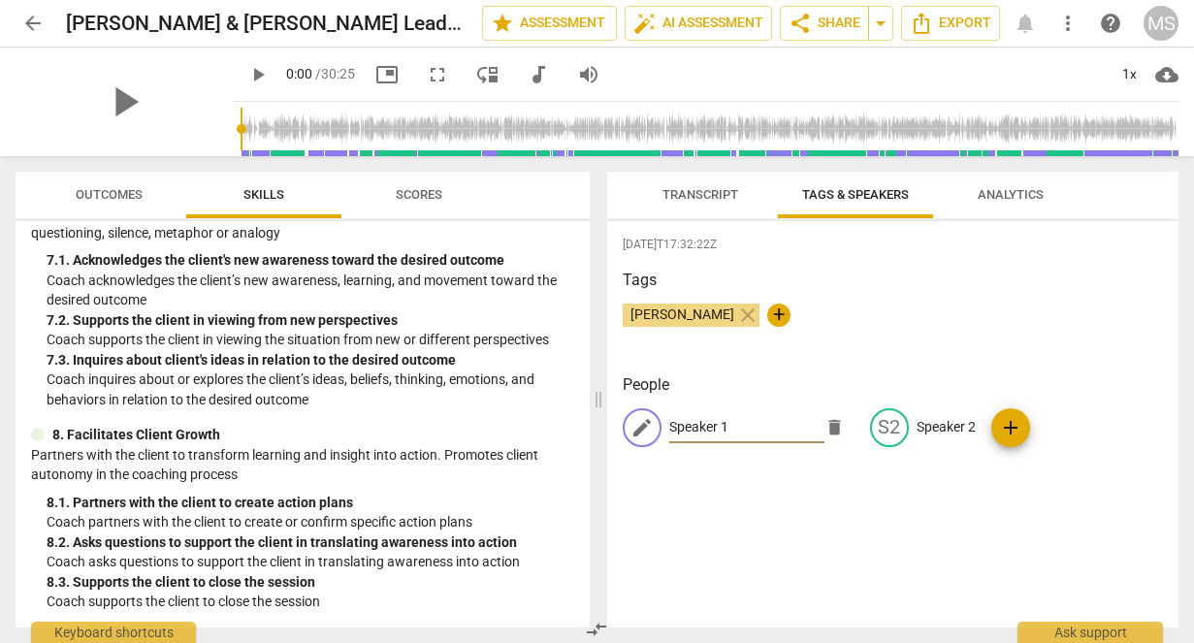
click at [741, 195] on span "Transcript" at bounding box center [700, 195] width 122 height 26
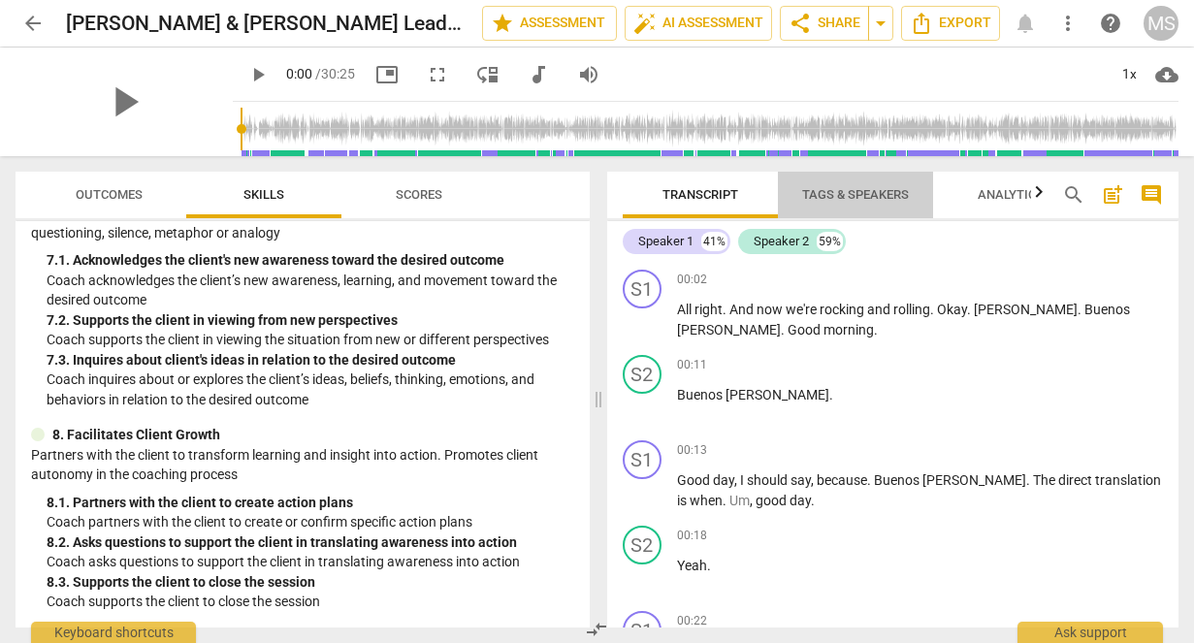
click at [838, 190] on span "Tags & Speakers" at bounding box center [855, 194] width 107 height 15
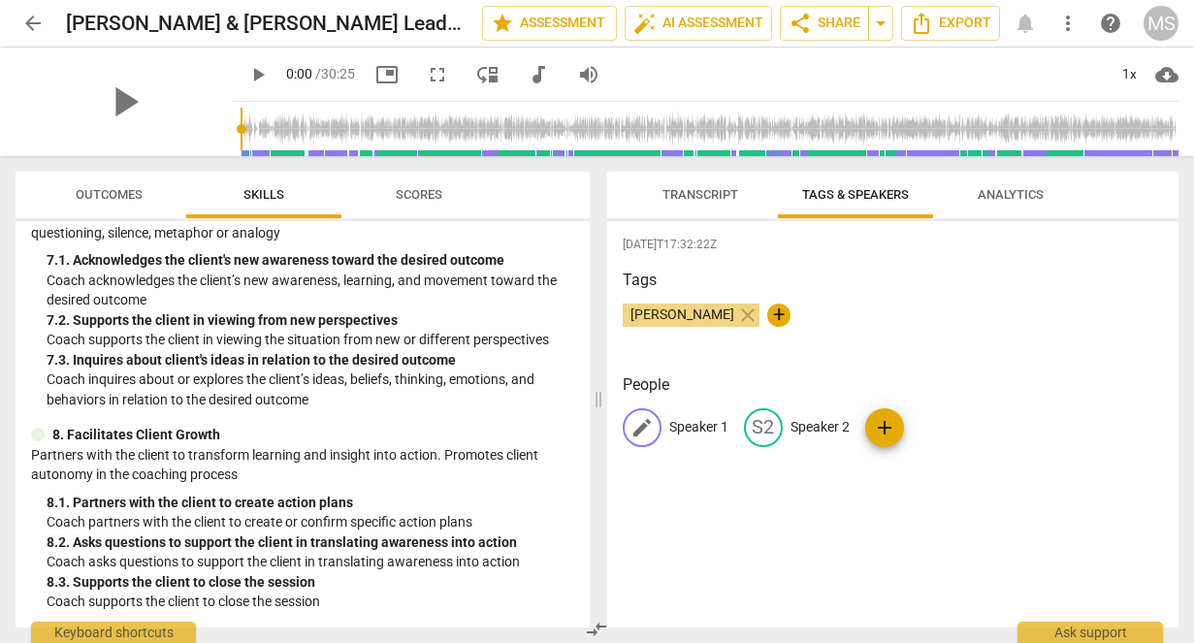
click at [692, 428] on p "Speaker 1" at bounding box center [698, 427] width 59 height 20
type input "[PERSON_NAME]"
click at [949, 421] on p "Speaker 2" at bounding box center [945, 427] width 59 height 20
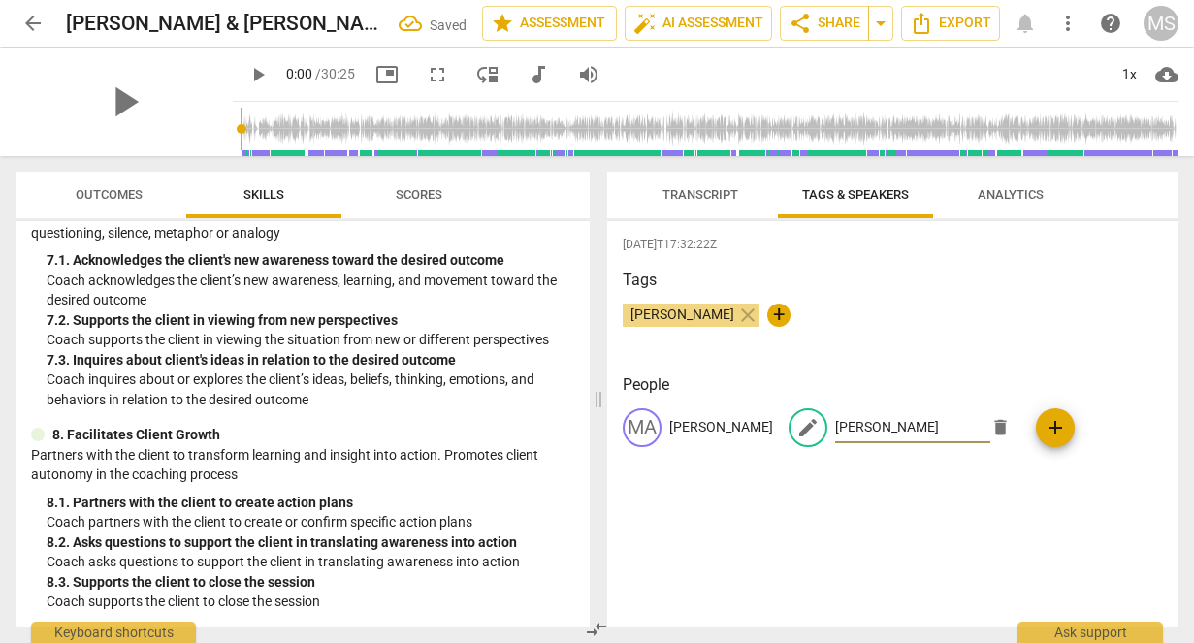
type input "[PERSON_NAME]"
click at [938, 508] on div "[DATE]T17:32:22Z Tags [PERSON_NAME] close + People MA [PERSON_NAME] edit [PERSO…" at bounding box center [893, 424] width 572 height 406
click at [700, 431] on p "[PERSON_NAME]" at bounding box center [721, 427] width 104 height 20
click at [730, 426] on input "[PERSON_NAME]" at bounding box center [746, 427] width 155 height 31
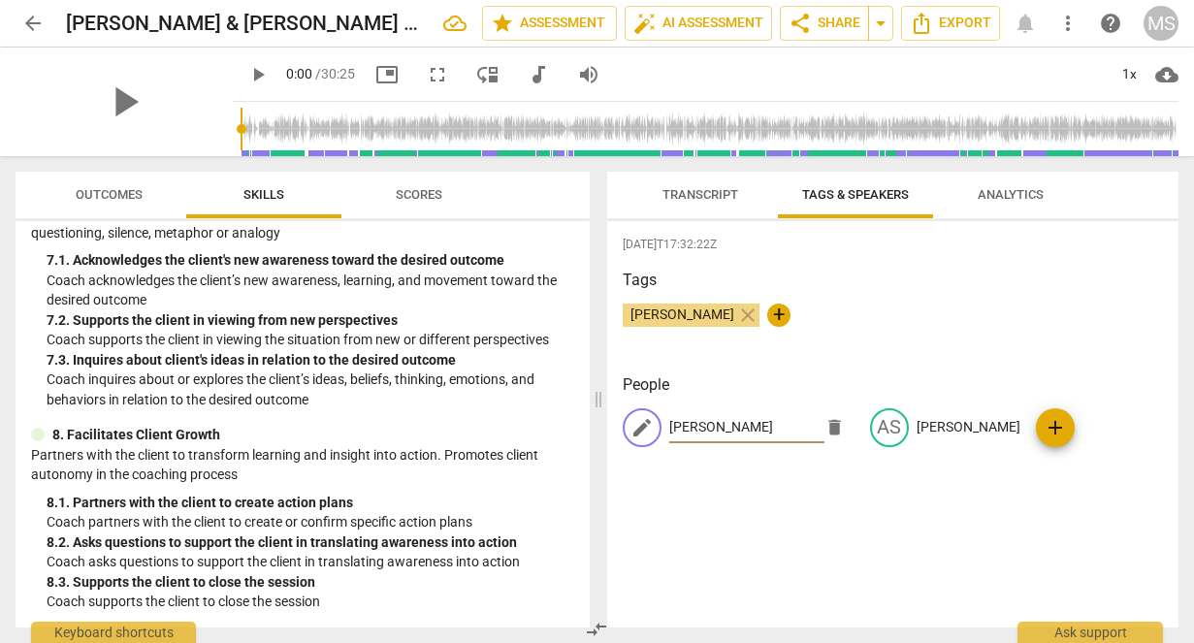
type input "[PERSON_NAME]"
click at [933, 426] on p "[PERSON_NAME]" at bounding box center [968, 427] width 104 height 20
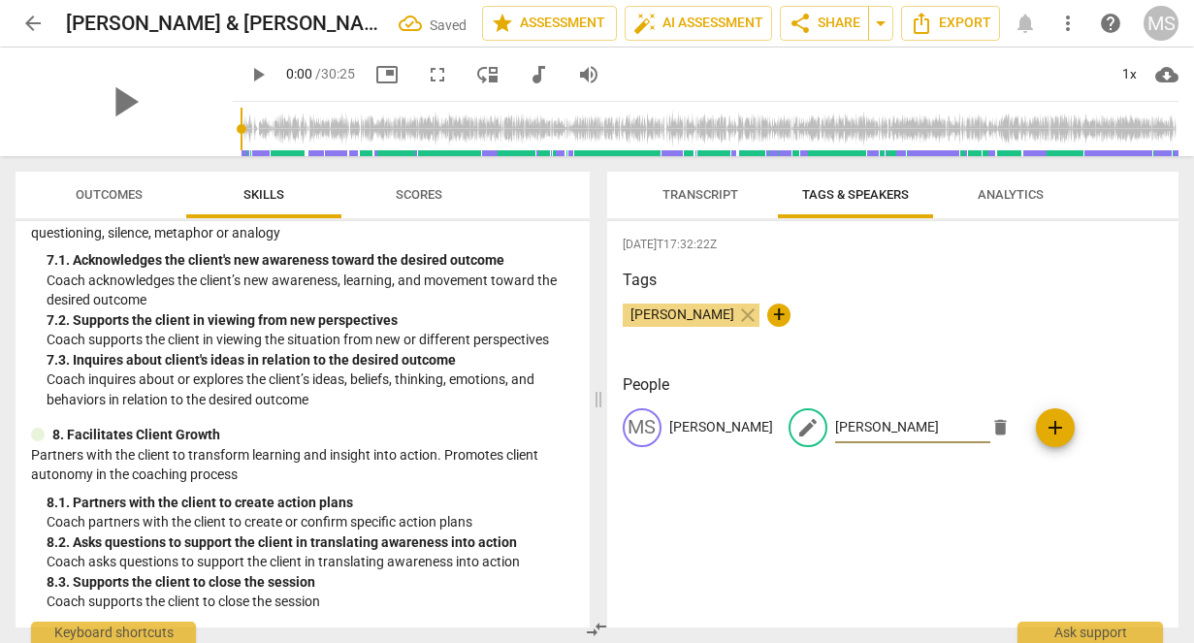
click at [965, 429] on input "[PERSON_NAME]" at bounding box center [912, 427] width 155 height 31
type input "[PERSON_NAME]"
click at [937, 518] on div "[DATE]T17:32:22Z Tags [PERSON_NAME] close + People MS [PERSON_NAME] edit [PERSO…" at bounding box center [893, 424] width 572 height 406
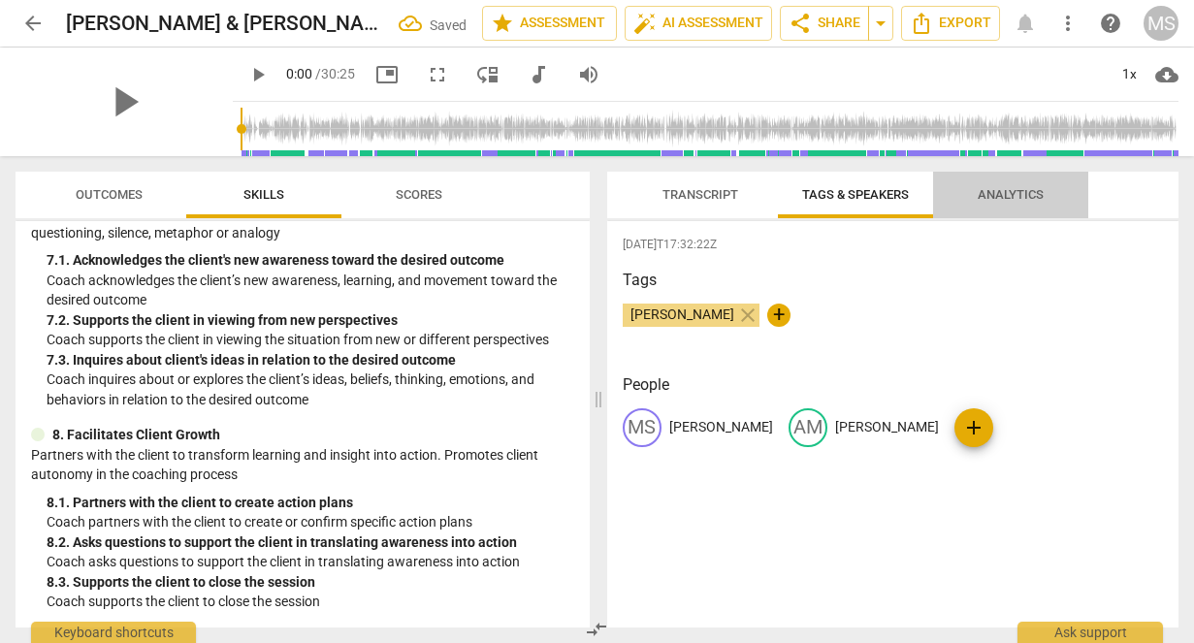
click at [1012, 193] on span "Analytics" at bounding box center [1010, 194] width 66 height 15
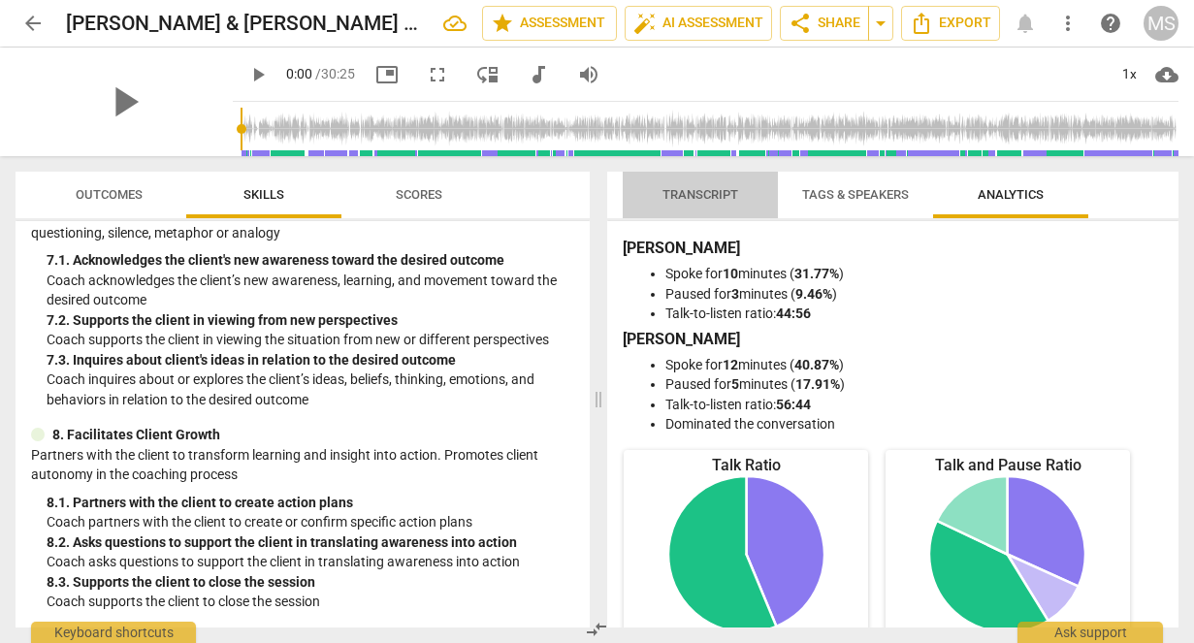
click at [720, 190] on span "Transcript" at bounding box center [700, 194] width 76 height 15
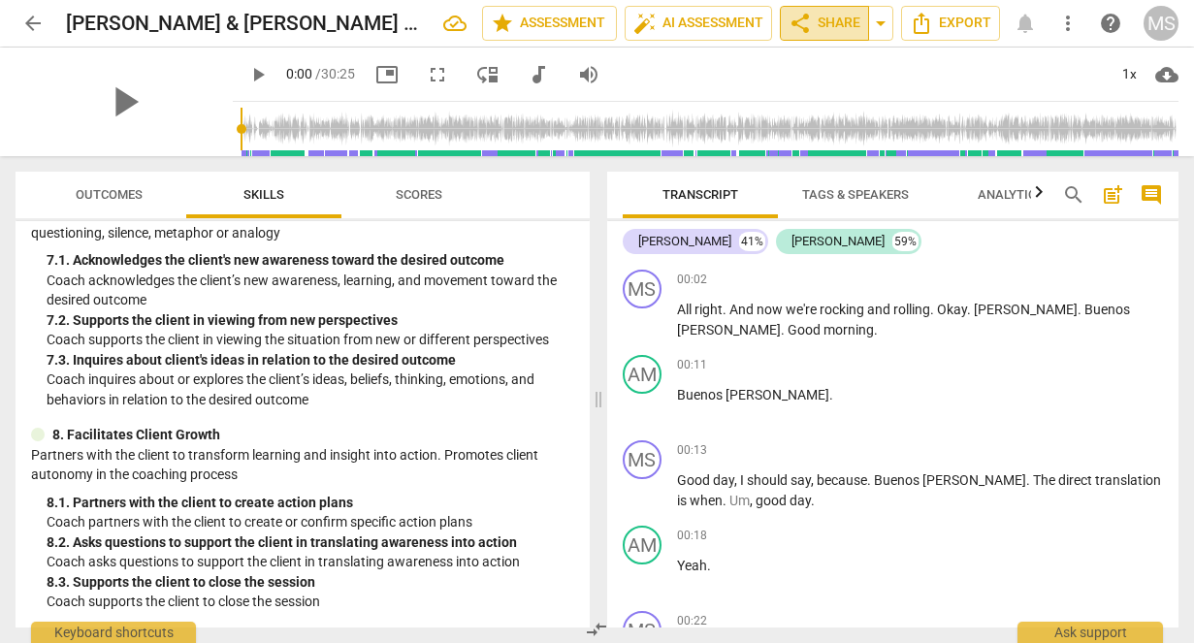
click at [832, 30] on span "share Share" at bounding box center [824, 23] width 72 height 23
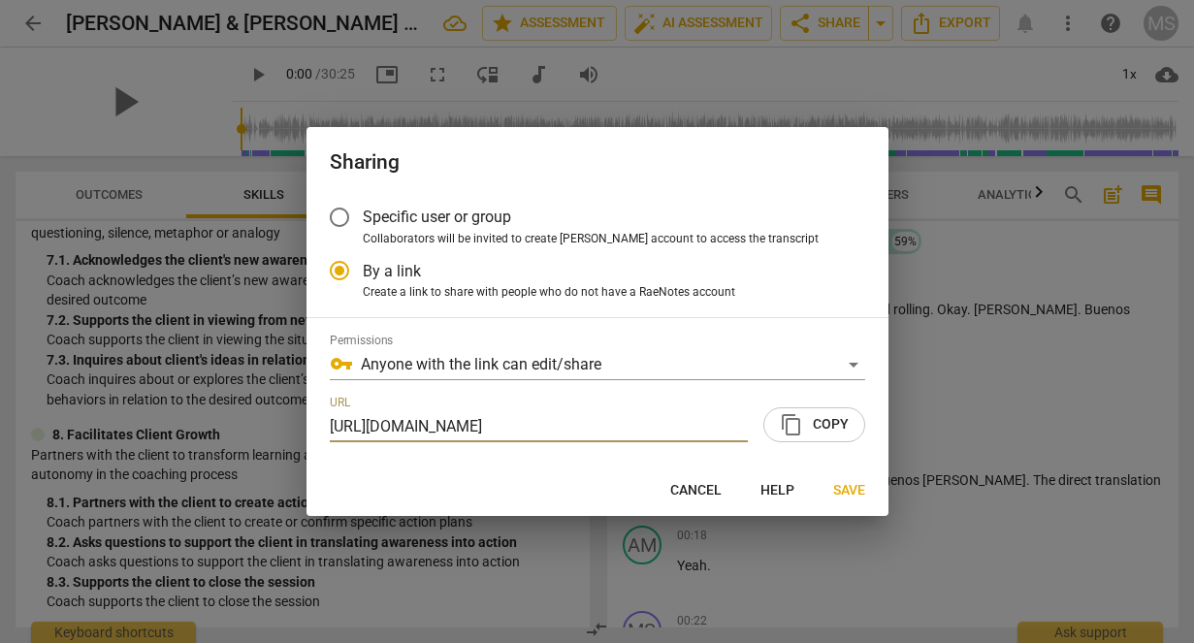
click at [807, 427] on span "content_copy Copy" at bounding box center [814, 424] width 69 height 23
click at [704, 494] on span "Cancel" at bounding box center [695, 490] width 51 height 19
radio input "false"
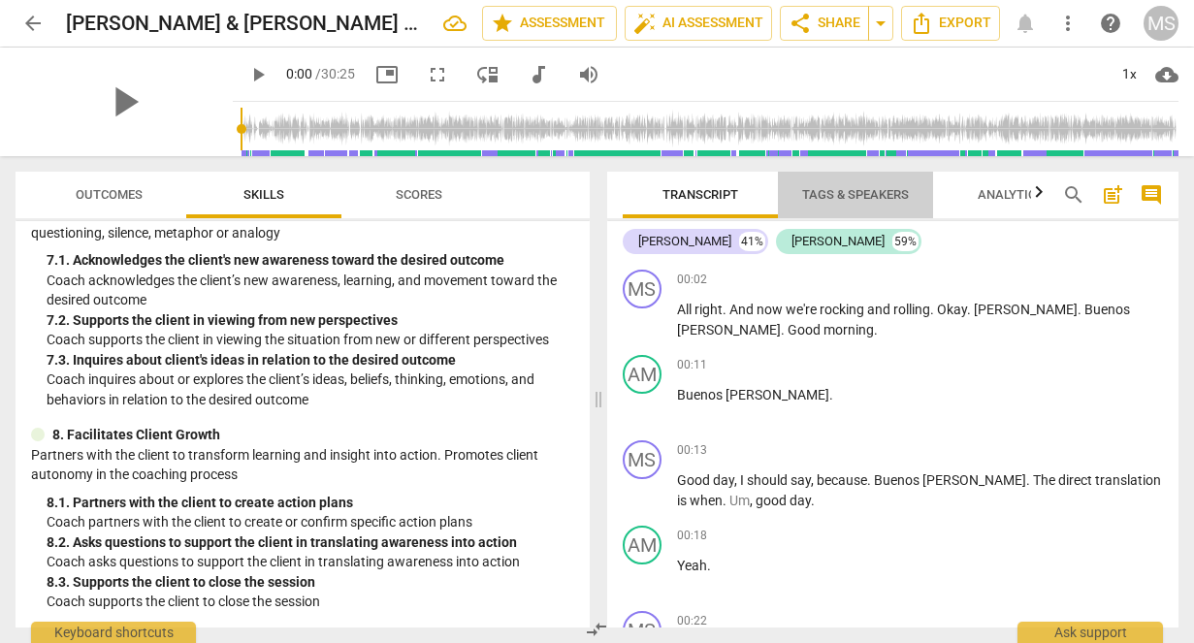
click at [874, 184] on span "Tags & Speakers" at bounding box center [855, 195] width 153 height 26
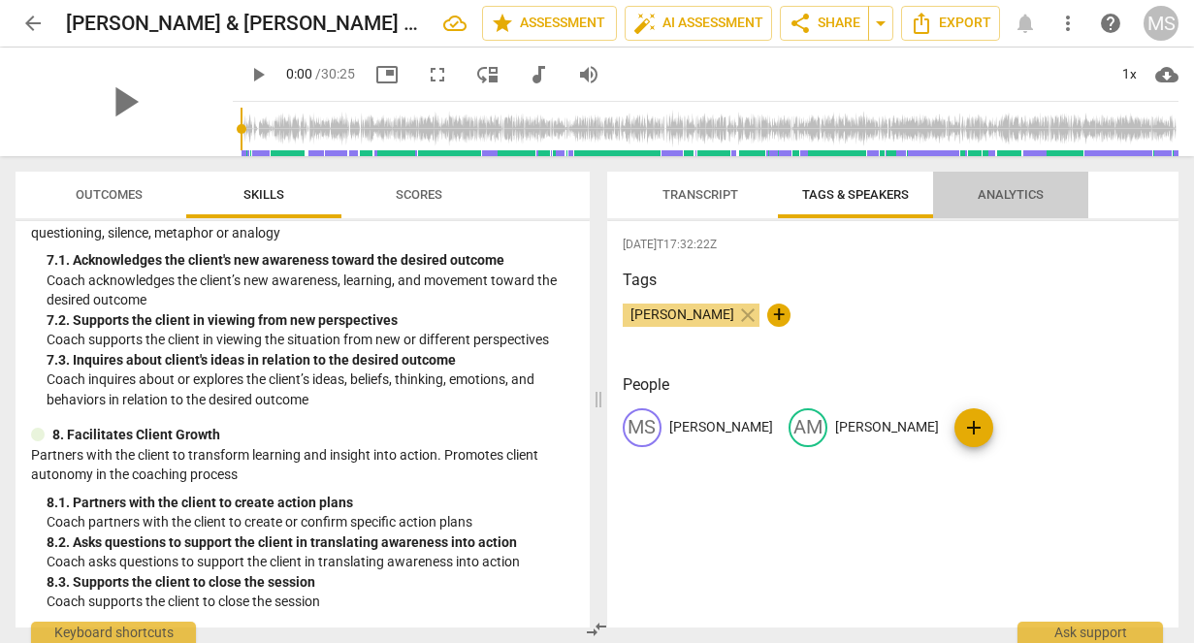
click at [1005, 215] on button "Analytics" at bounding box center [1010, 195] width 155 height 47
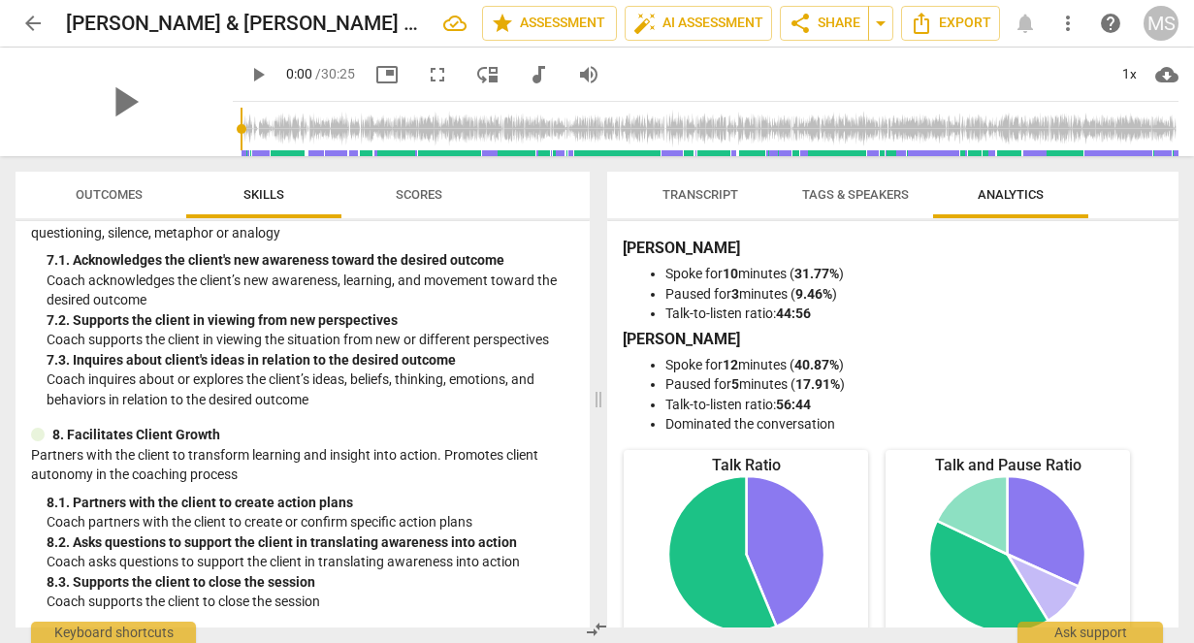
click at [688, 197] on span "Transcript" at bounding box center [700, 194] width 76 height 15
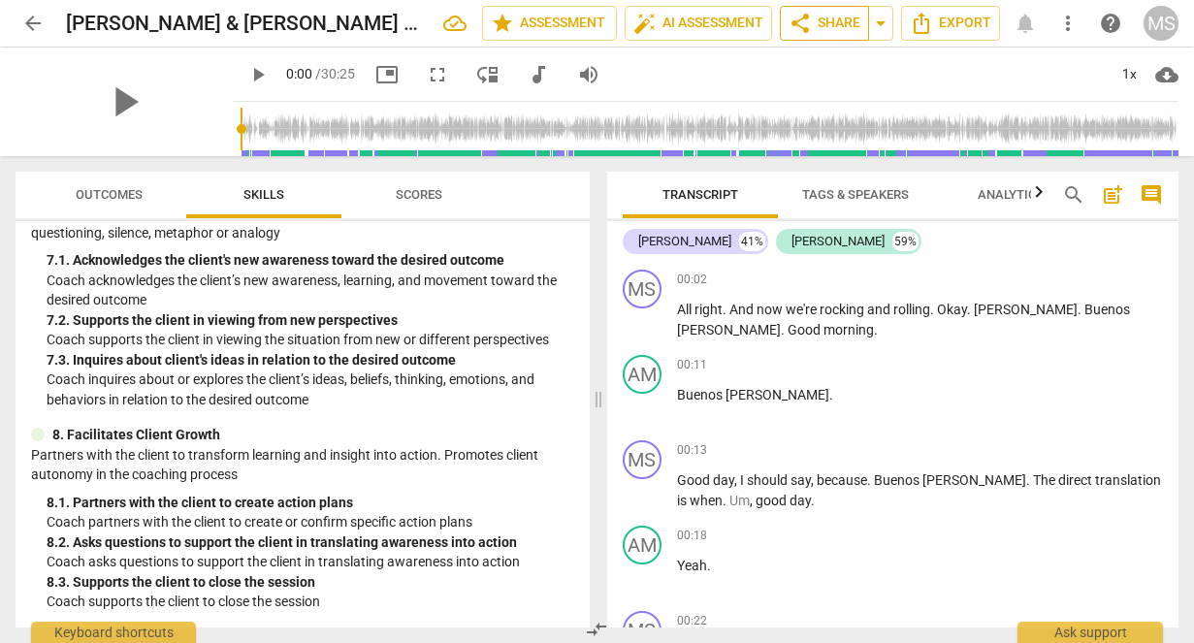
click at [800, 25] on span "share" at bounding box center [799, 23] width 23 height 23
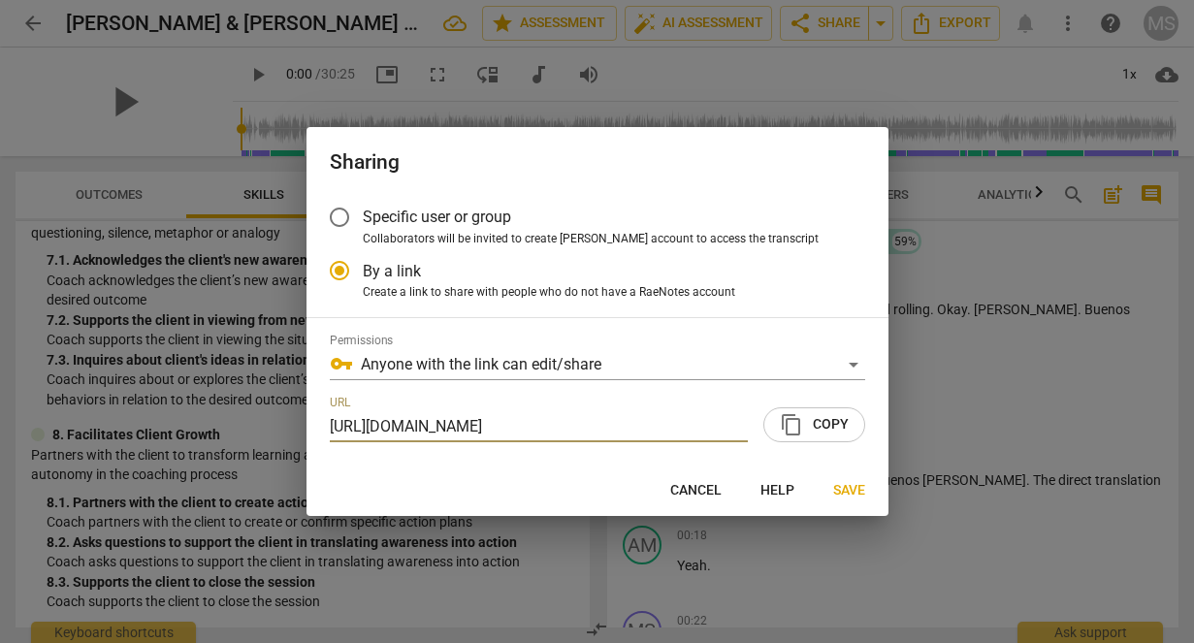
scroll to position [0, 175]
radio input "false"
click at [422, 209] on span "Specific user or group" at bounding box center [437, 217] width 148 height 22
click at [363, 209] on input "Specific user or group" at bounding box center [339, 217] width 47 height 47
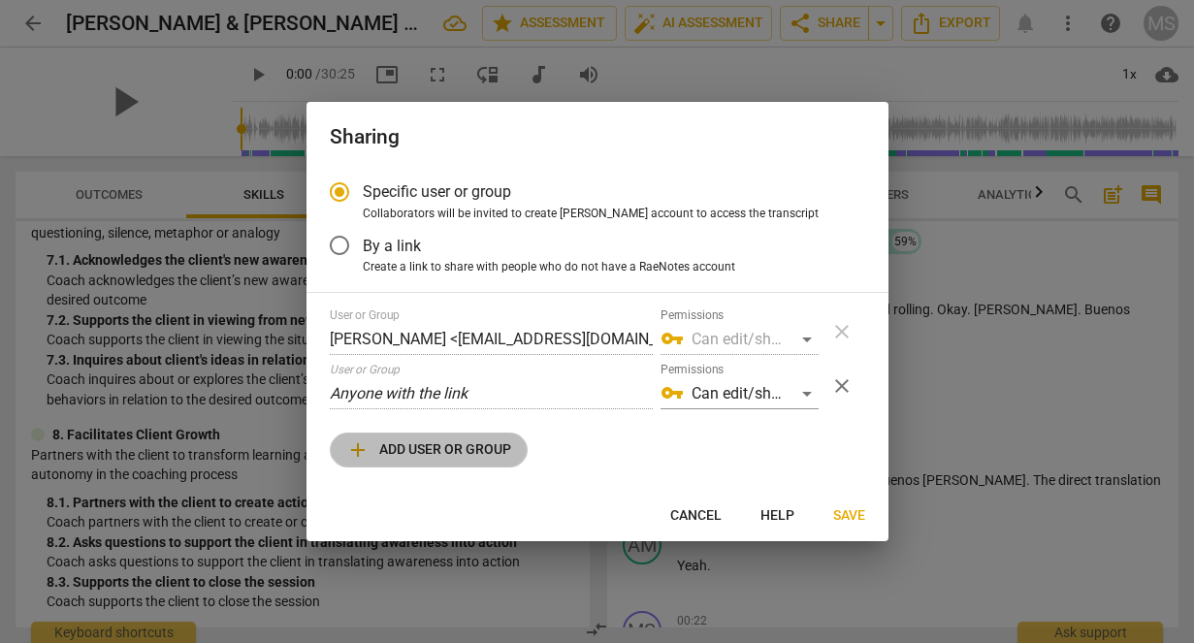
click at [492, 445] on span "add Add user or group" at bounding box center [428, 449] width 165 height 23
radio input "false"
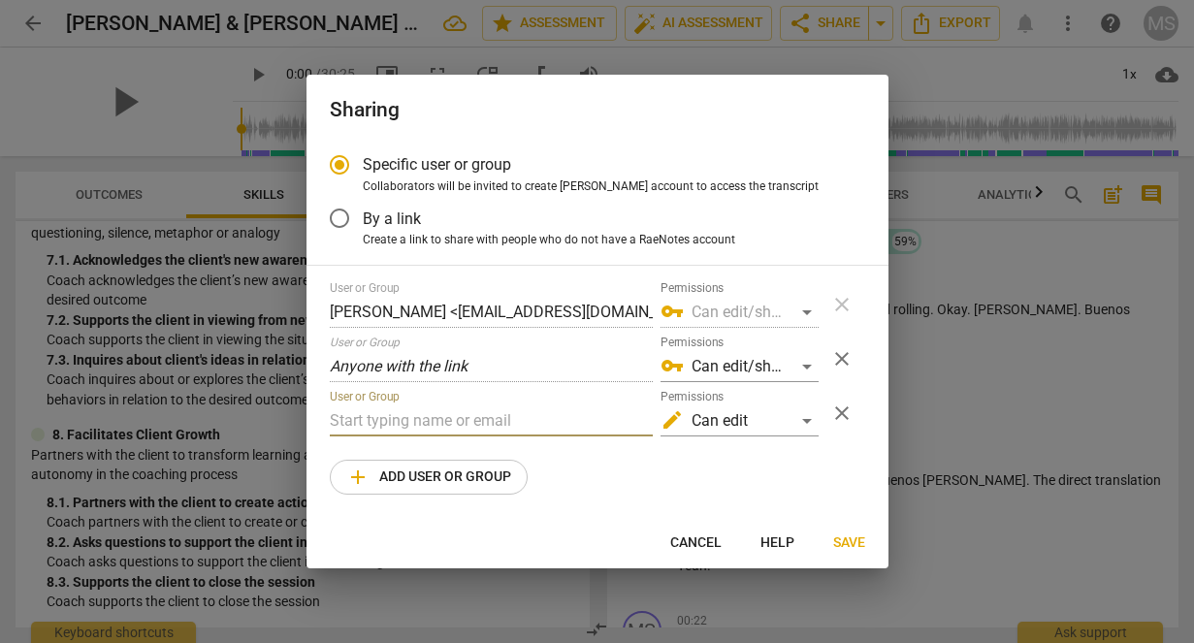
click at [482, 426] on input "text" at bounding box center [491, 420] width 323 height 31
click at [398, 423] on input "[PERSON_NAME]" at bounding box center [491, 420] width 323 height 31
paste input "[EMAIL_ADDRESS][DOMAIN_NAME]"
type input "[EMAIL_ADDRESS][DOMAIN_NAME]"
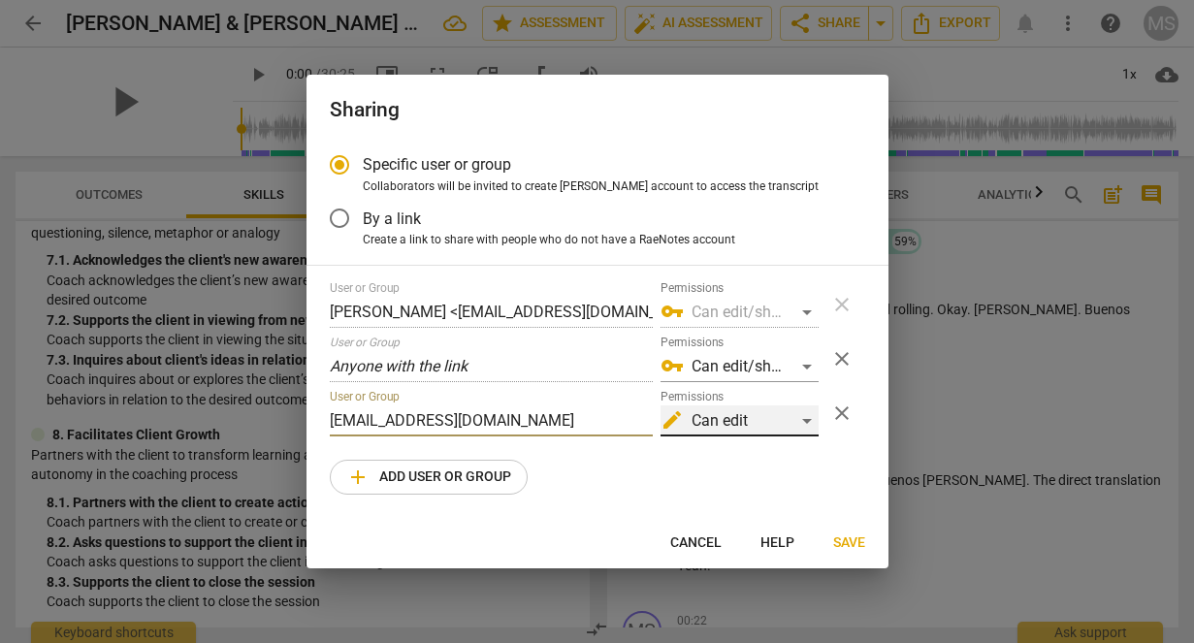
click at [794, 428] on div "edit Can edit" at bounding box center [739, 420] width 158 height 31
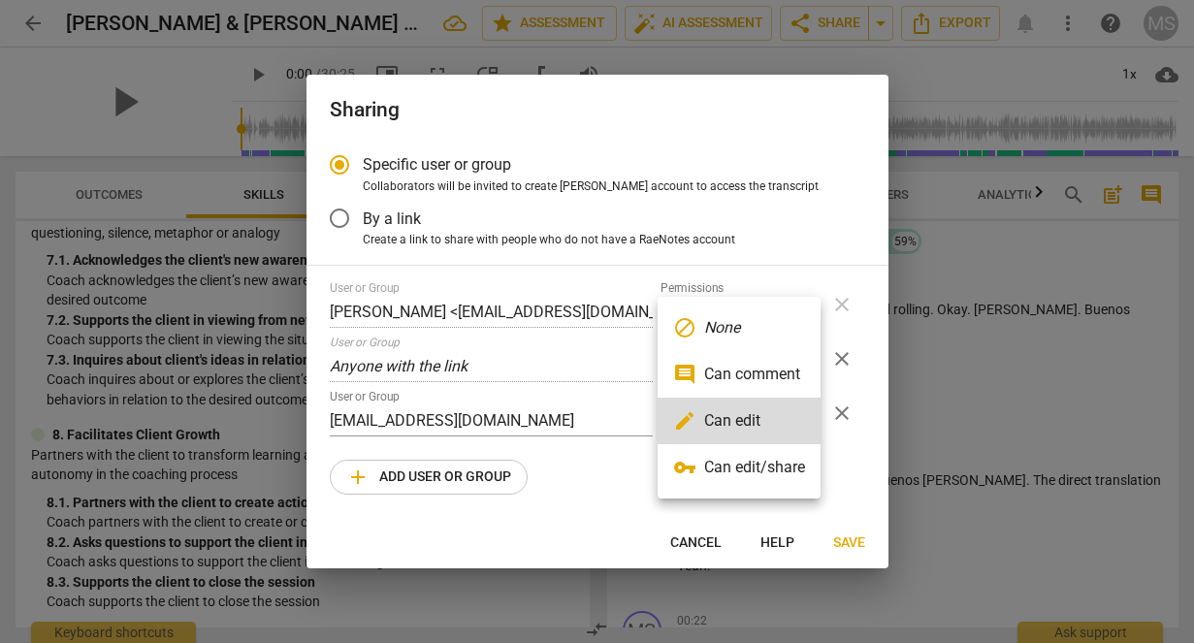
click at [800, 473] on li "vpn_key Can edit/share" at bounding box center [738, 467] width 163 height 47
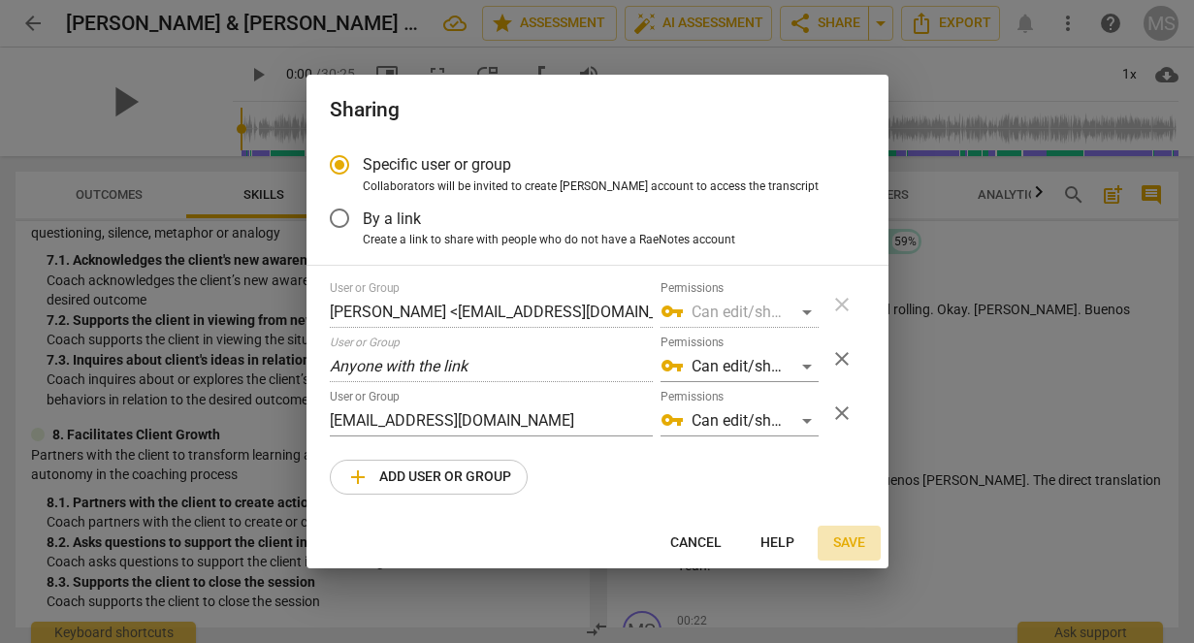
click at [847, 543] on span "Save" at bounding box center [849, 542] width 32 height 19
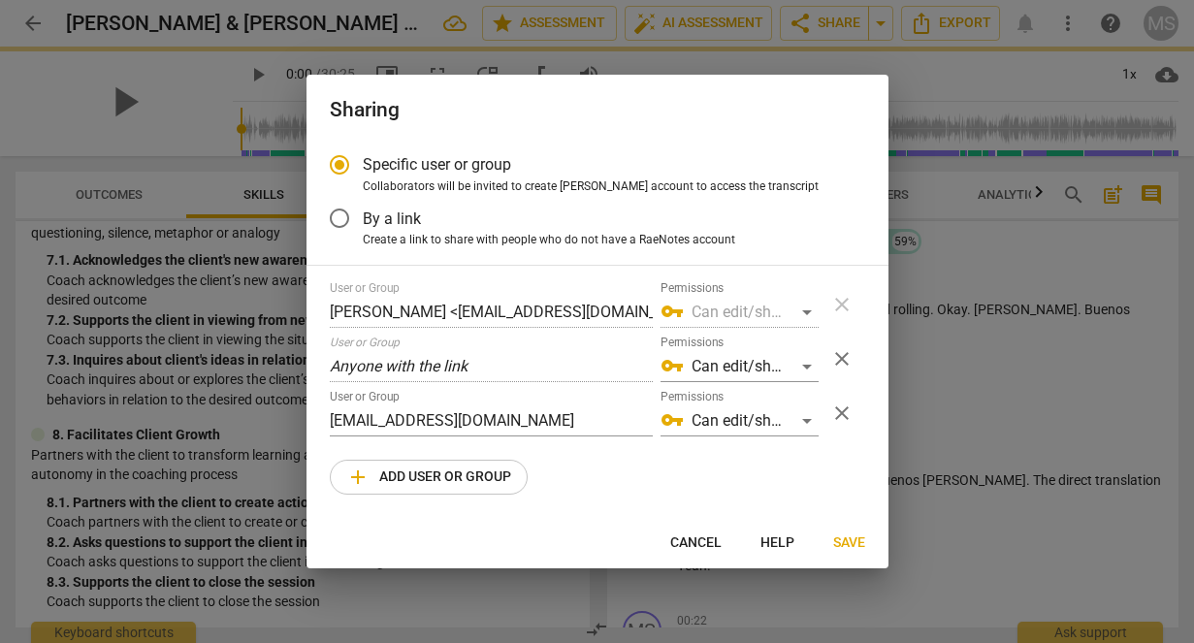
radio input "false"
type input "[PERSON_NAME] [PERSON_NAME] <[EMAIL_ADDRESS][DOMAIN_NAME]>"
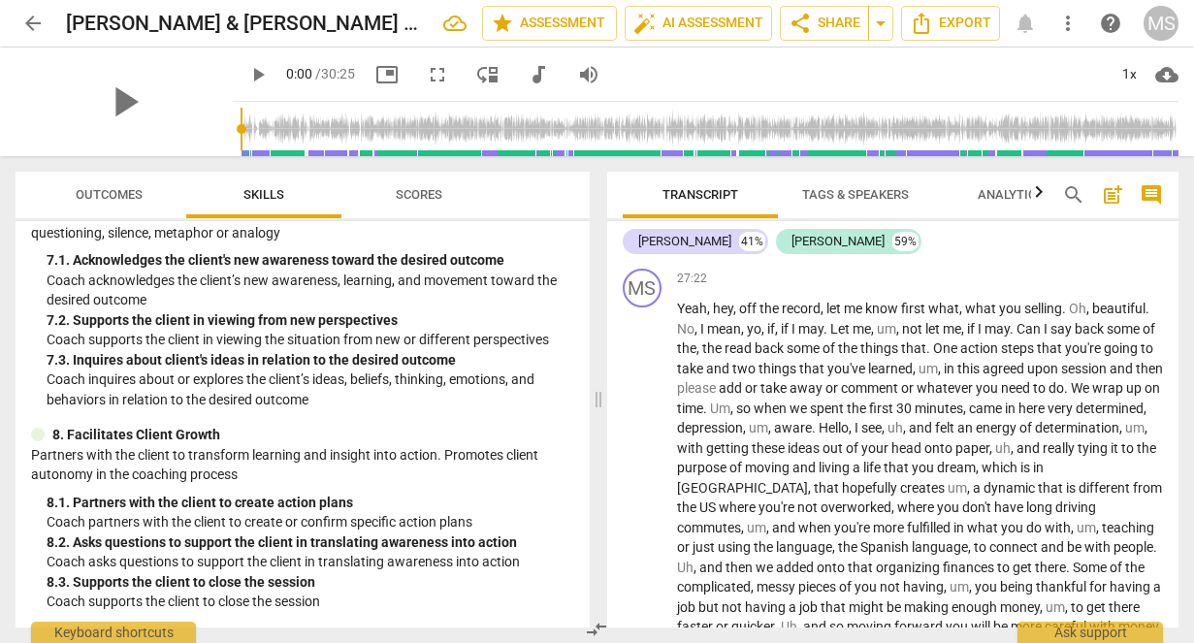
scroll to position [9537, 0]
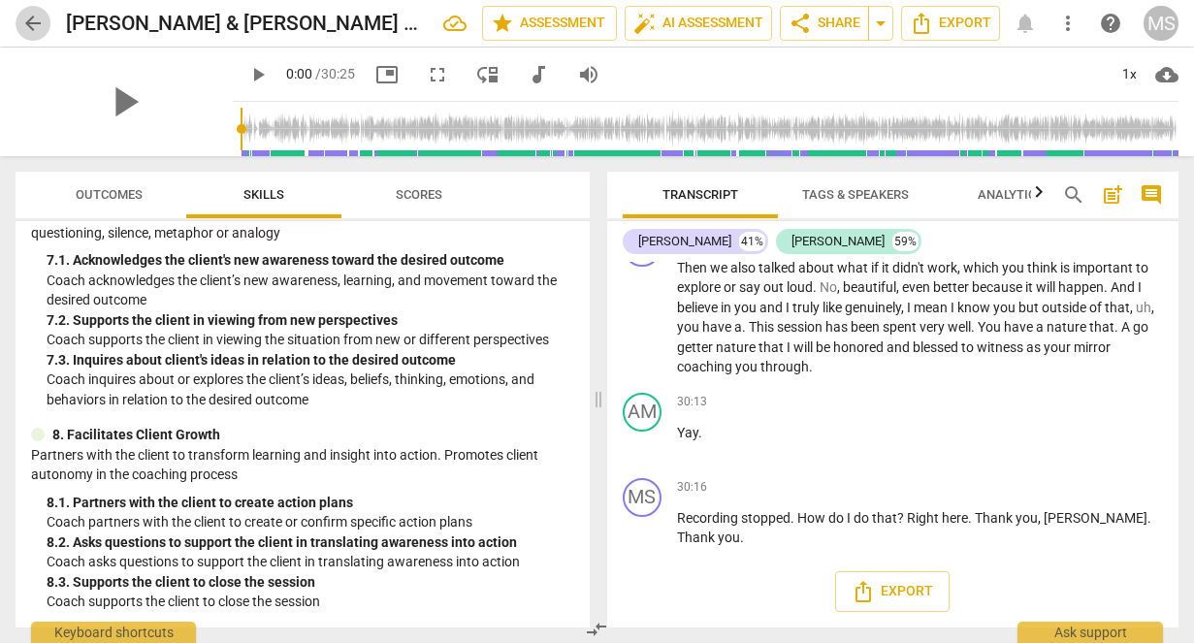
click at [24, 31] on span "arrow_back" at bounding box center [32, 23] width 23 height 23
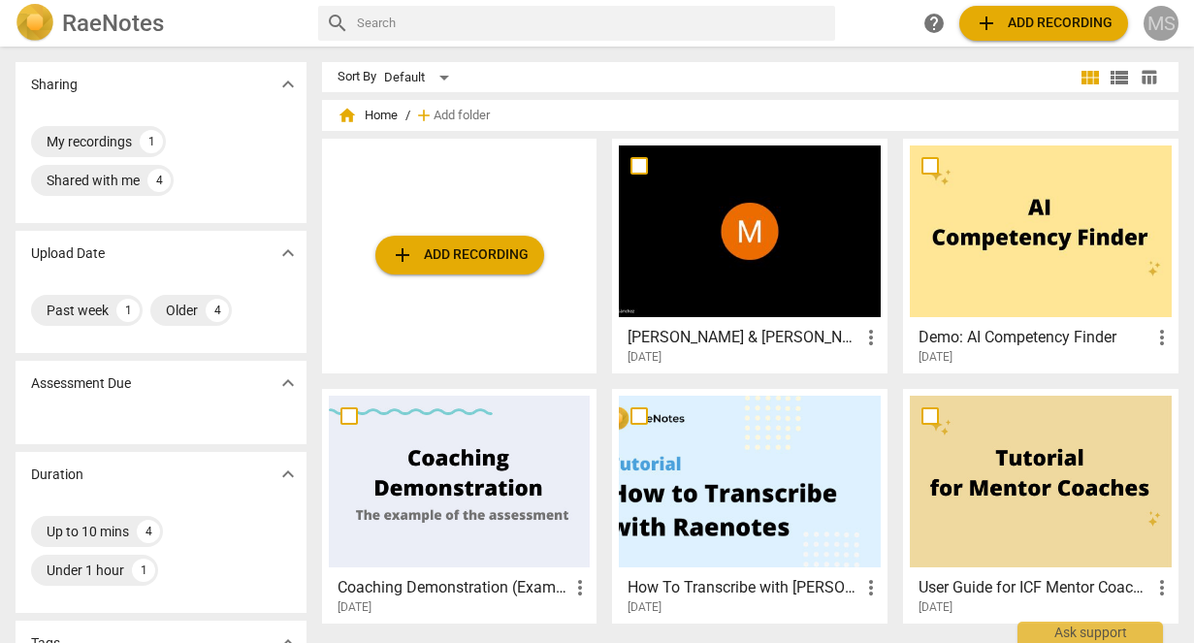
click at [1156, 27] on div "MS" at bounding box center [1160, 23] width 35 height 35
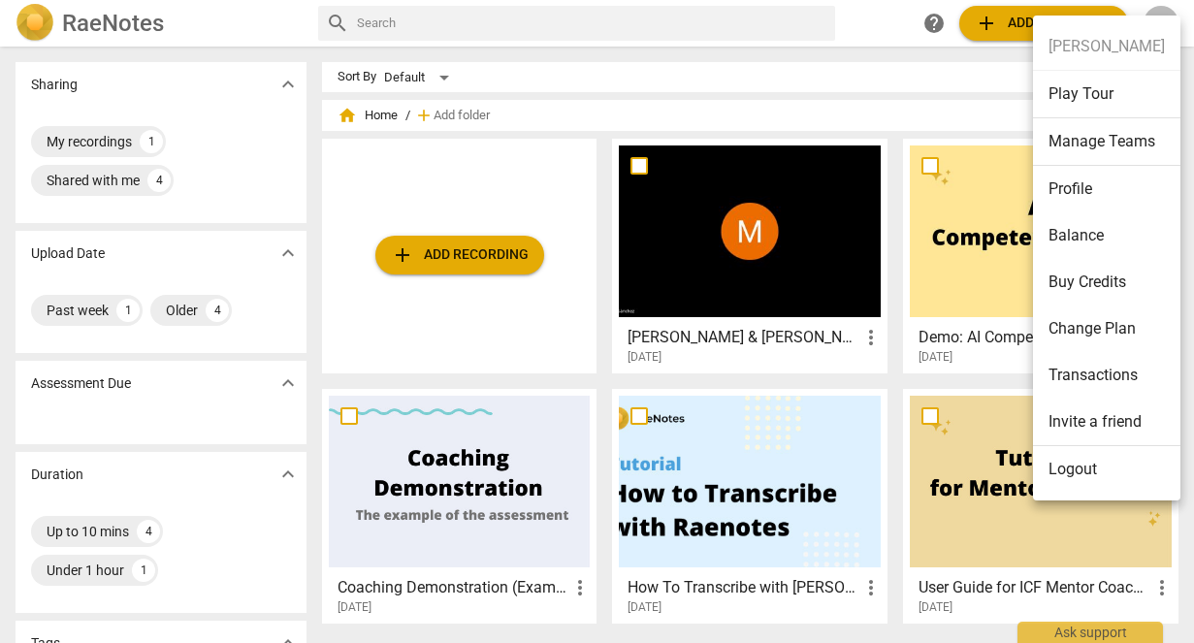
click at [1085, 244] on li "Balance" at bounding box center [1106, 235] width 147 height 47
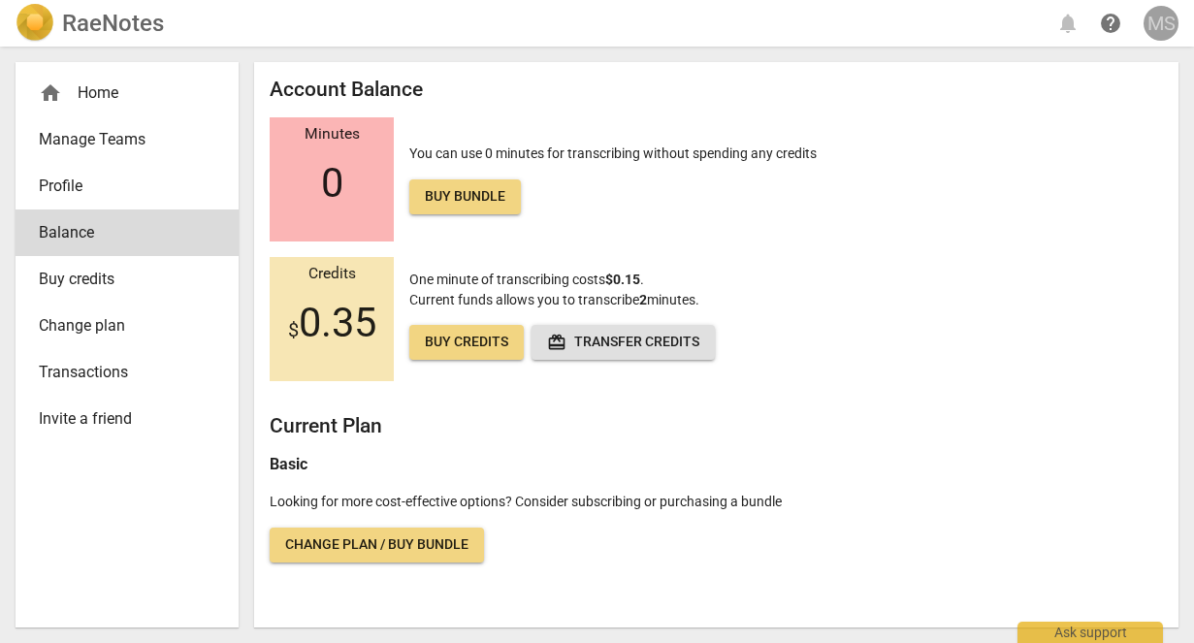
click at [1145, 28] on div "MS" at bounding box center [1160, 23] width 35 height 35
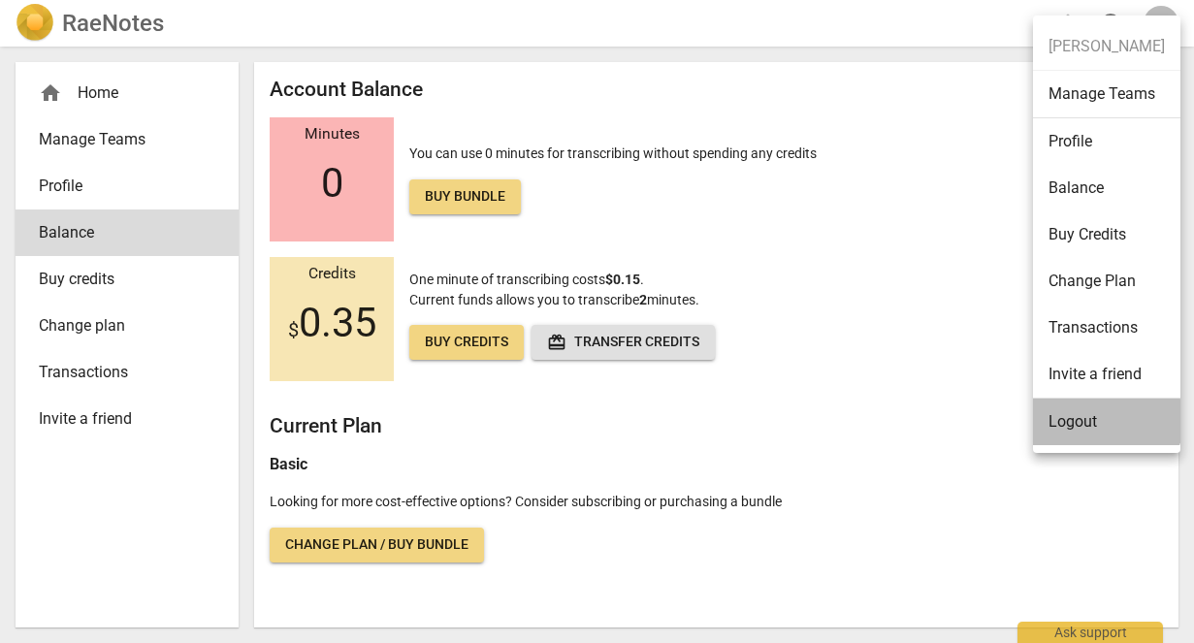
click at [1101, 421] on li "Logout" at bounding box center [1106, 421] width 147 height 47
